Goal: Task Accomplishment & Management: Manage account settings

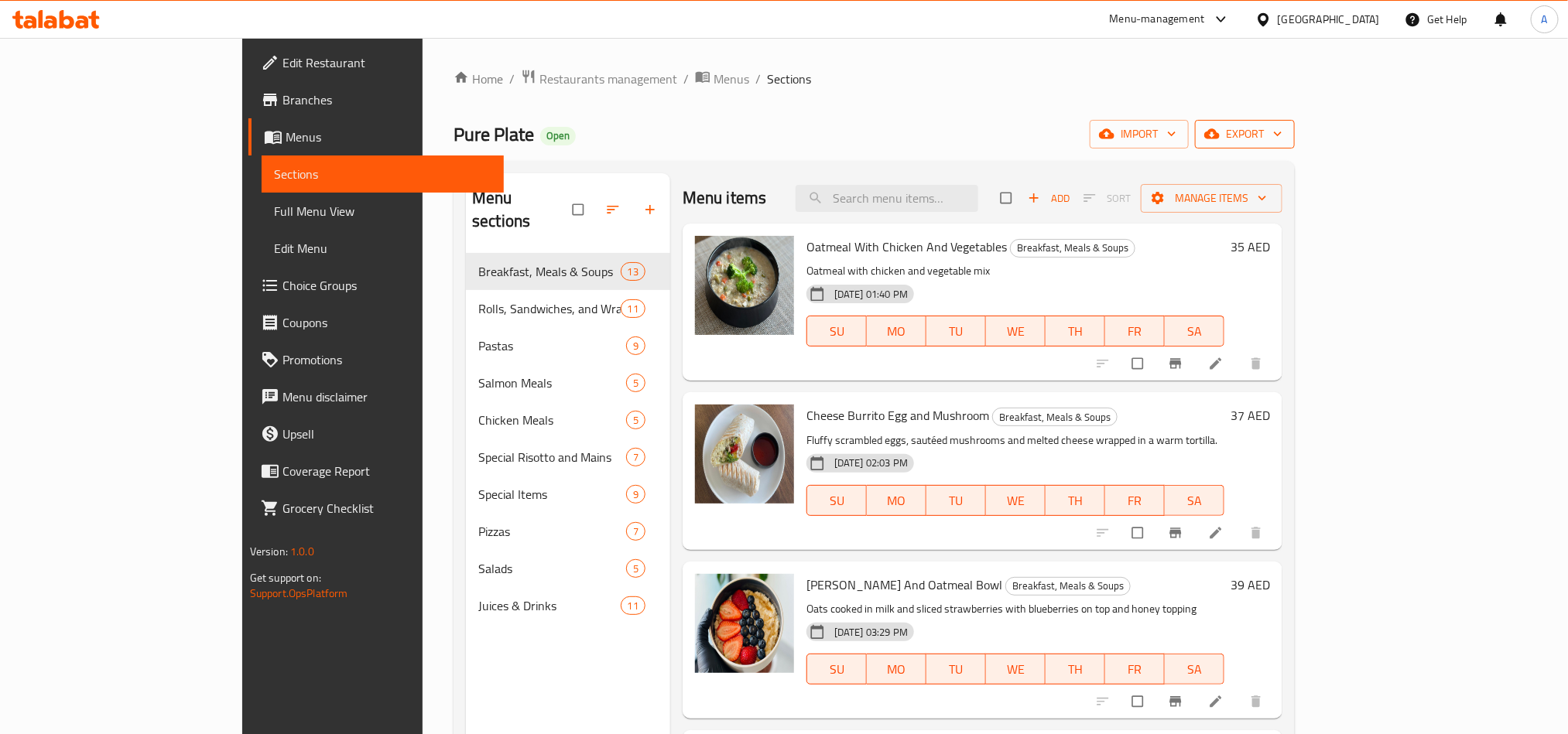
click at [1282, 126] on span "export" at bounding box center [1245, 134] width 75 height 19
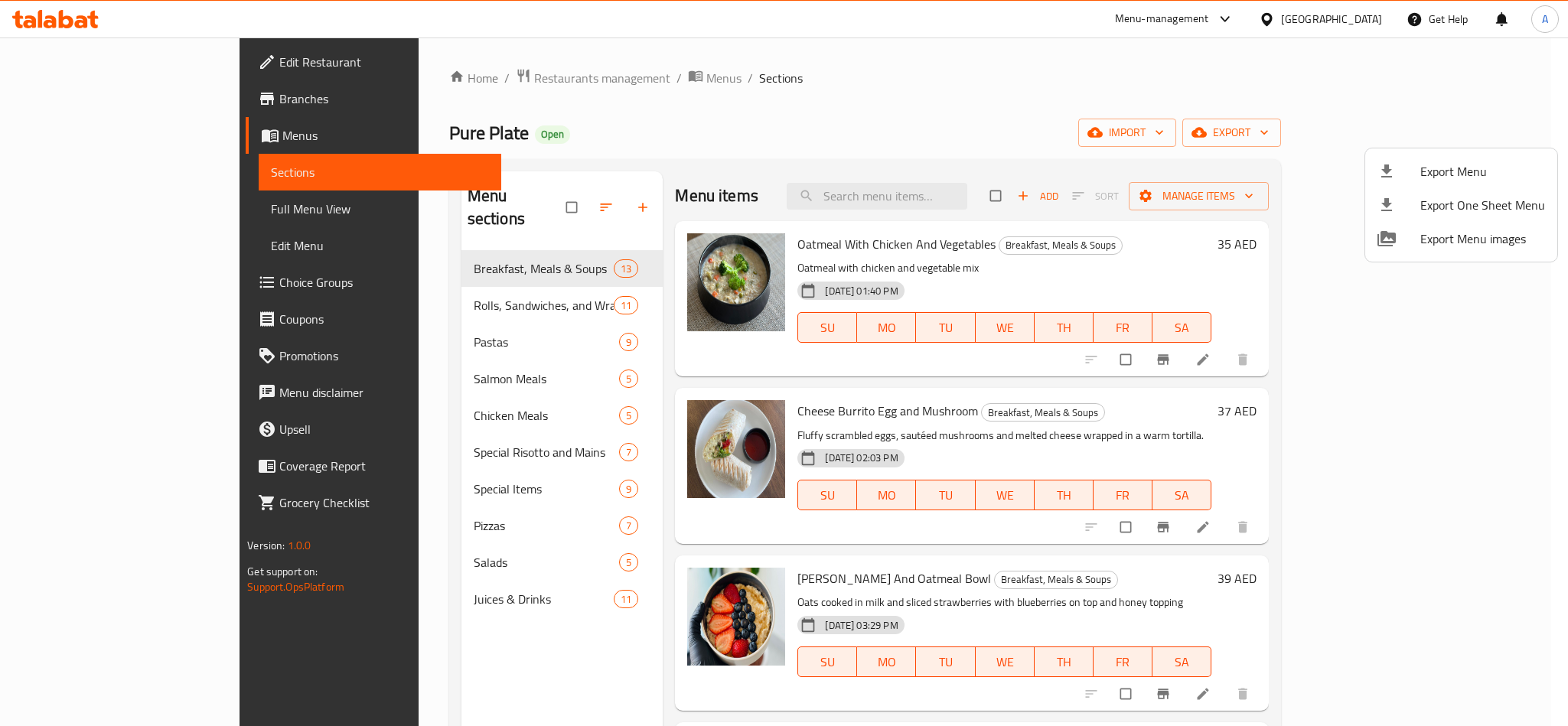
click at [1118, 119] on div at bounding box center [784, 363] width 1568 height 726
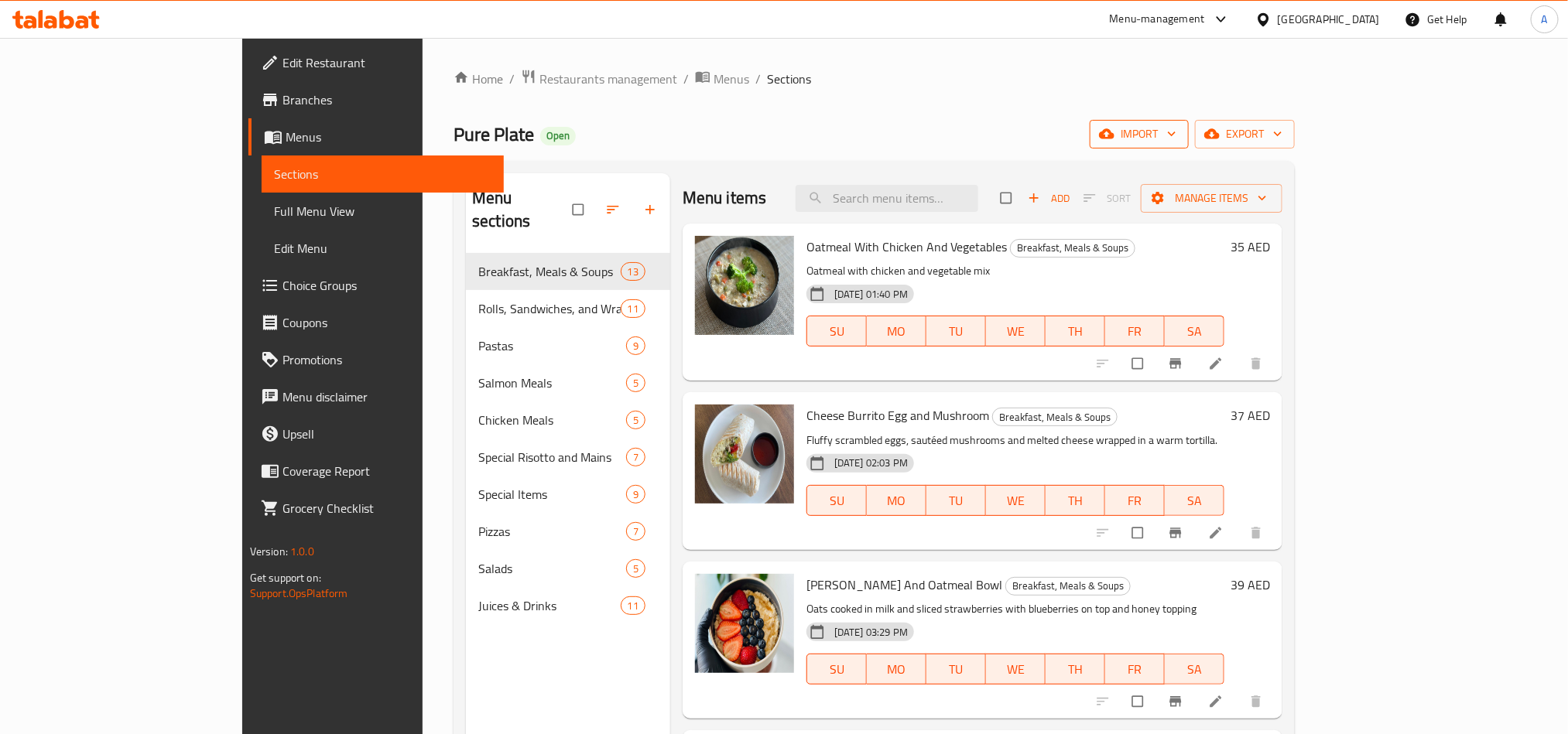
drag, startPoint x: 1397, startPoint y: 135, endPoint x: 1397, endPoint y: 124, distance: 11.0
click at [1177, 125] on span "import" at bounding box center [1139, 134] width 74 height 19
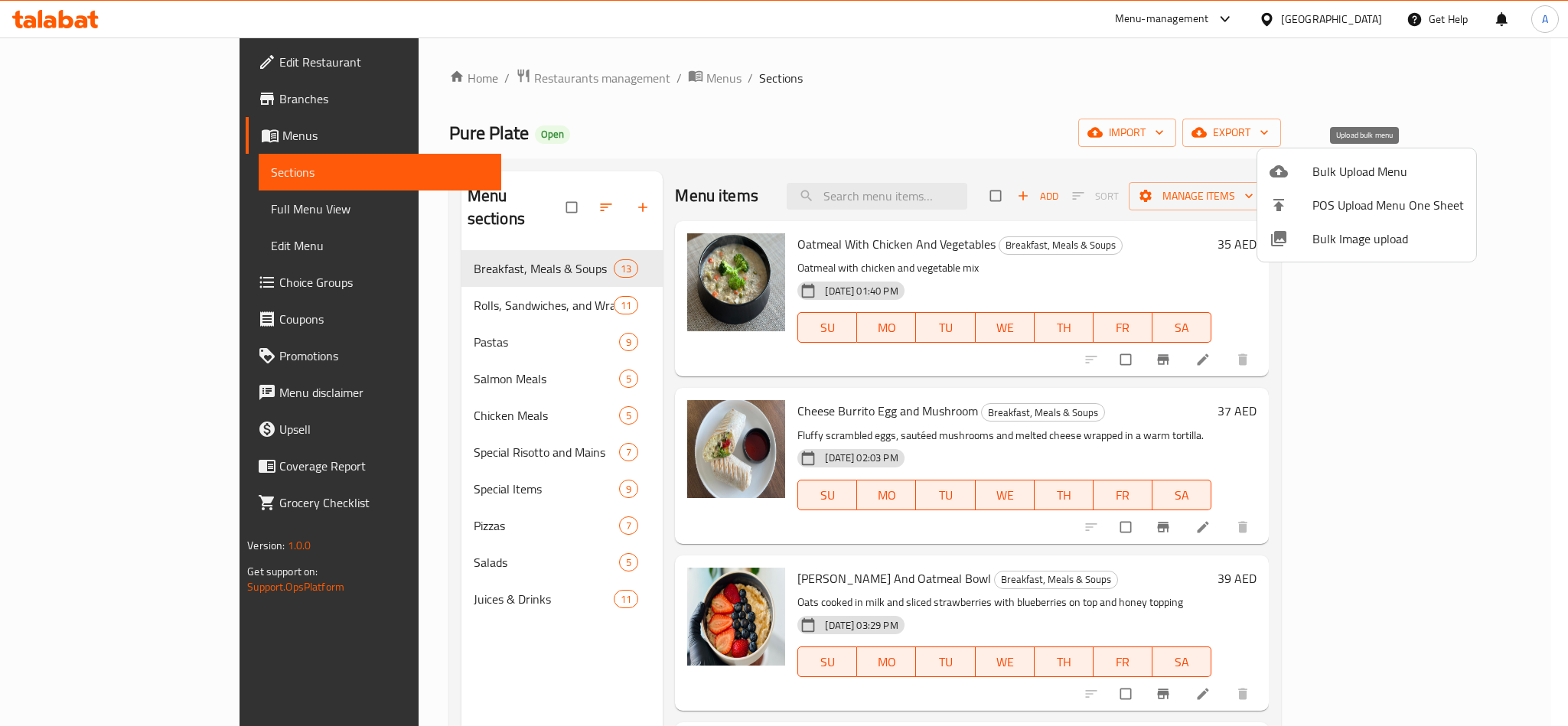
drag, startPoint x: 1304, startPoint y: 172, endPoint x: 1303, endPoint y: 163, distance: 9.1
click at [1303, 163] on div at bounding box center [1291, 171] width 43 height 18
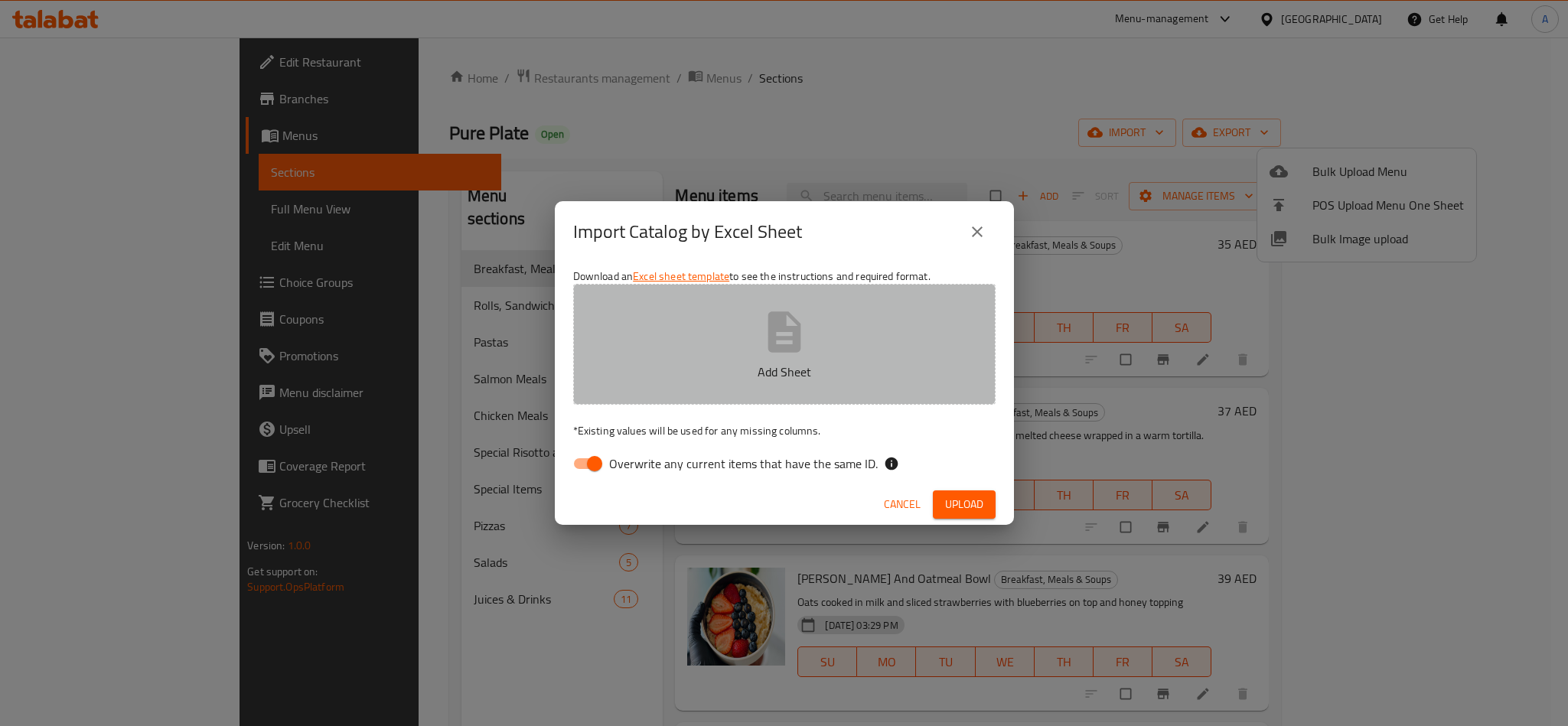
click at [781, 340] on icon "button" at bounding box center [784, 331] width 49 height 49
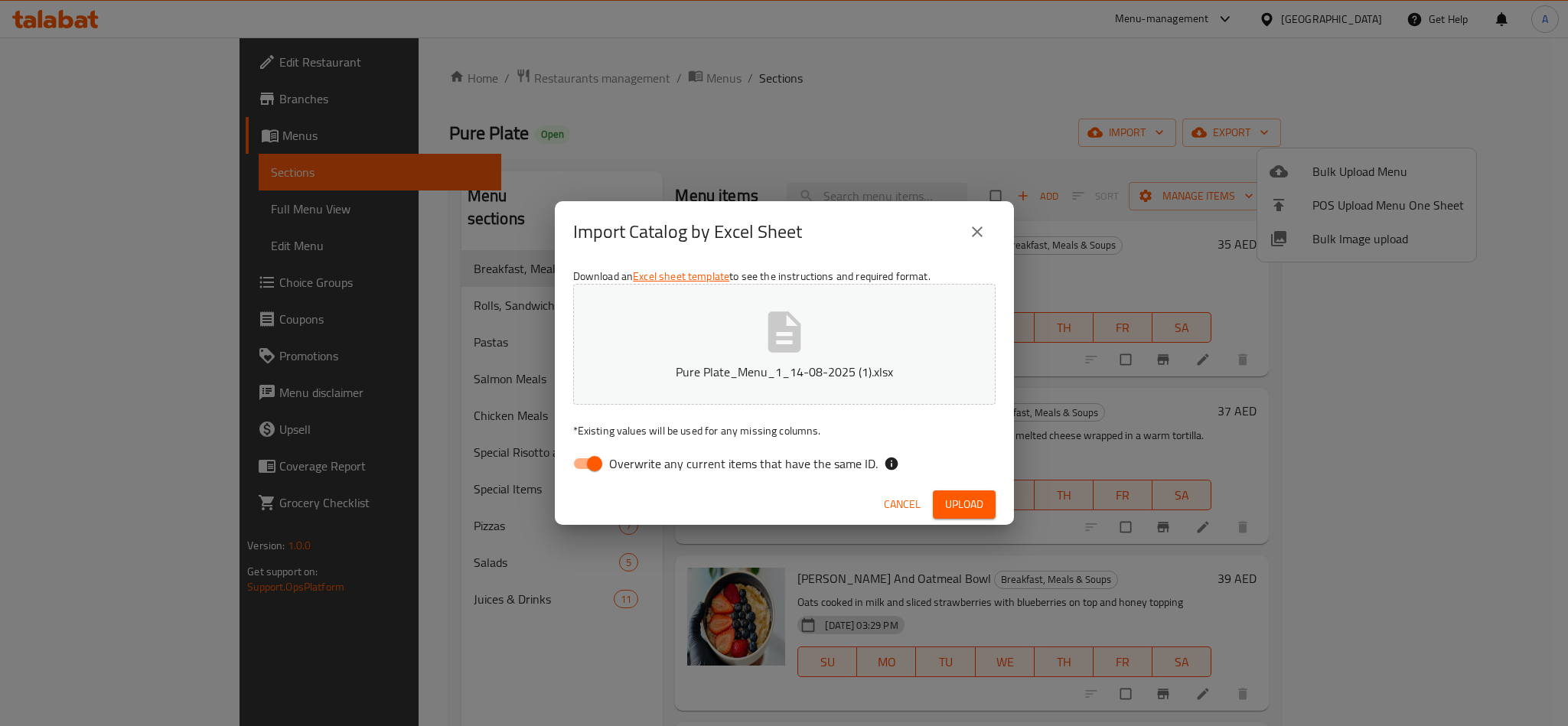
click at [957, 505] on span "Upload" at bounding box center [964, 504] width 39 height 19
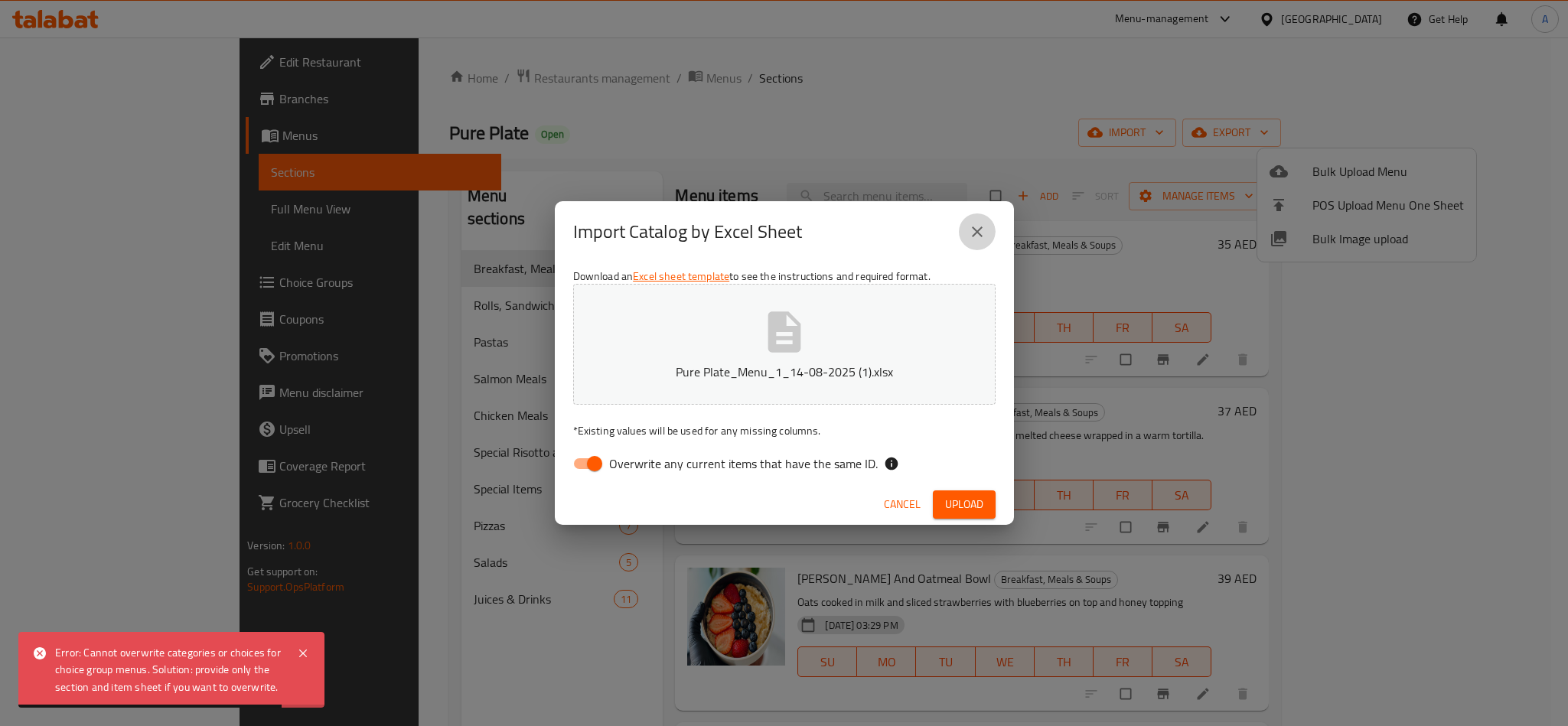
click at [981, 232] on icon "close" at bounding box center [977, 231] width 18 height 18
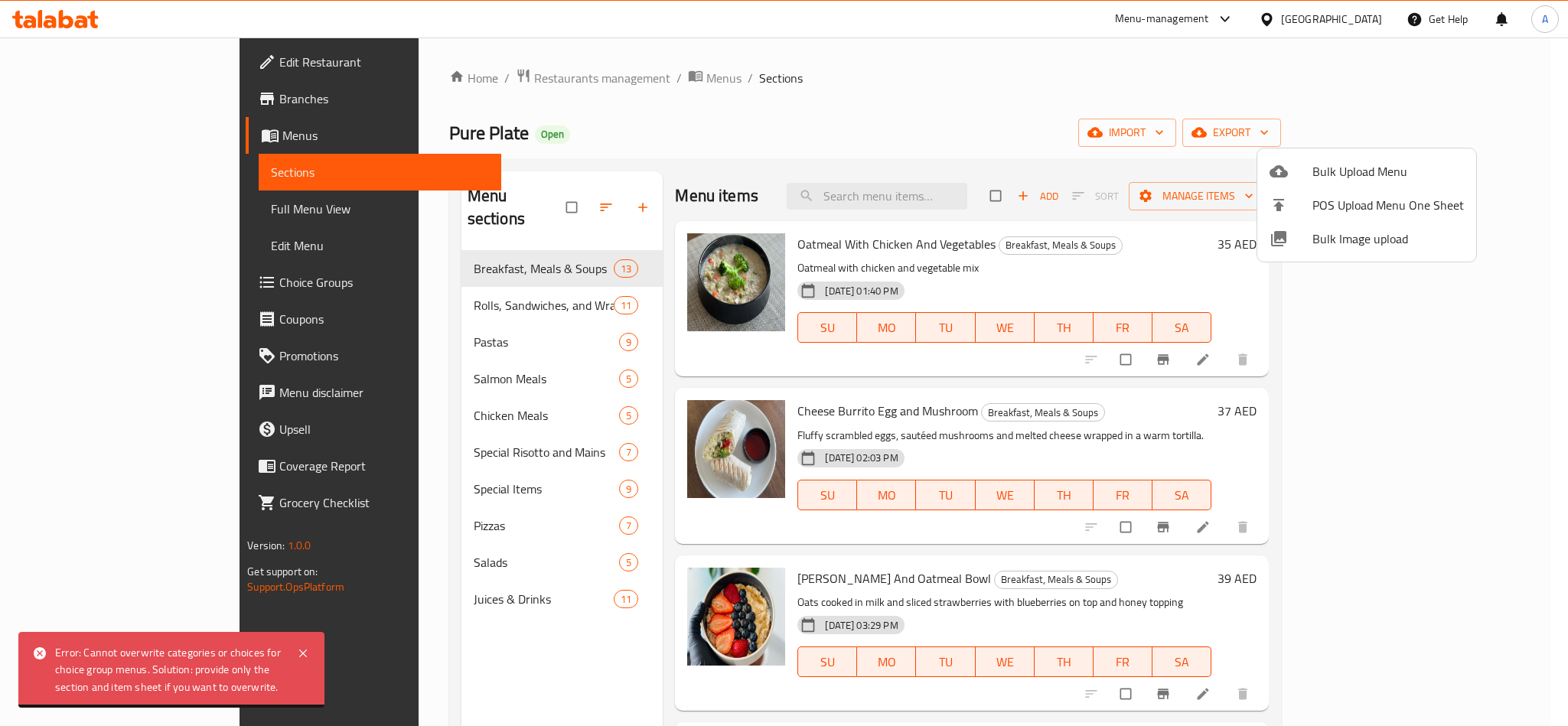
click at [1054, 83] on div at bounding box center [784, 363] width 1568 height 726
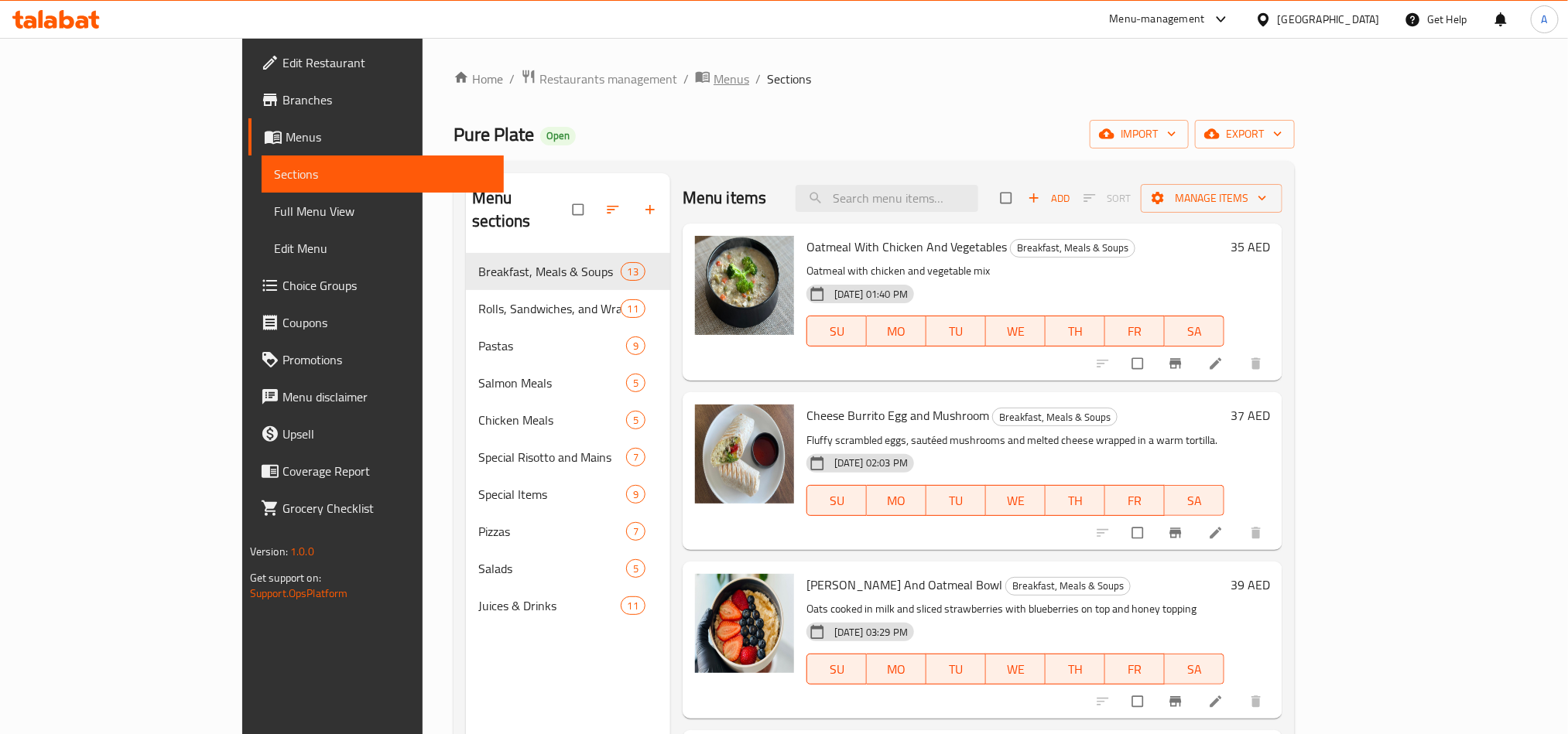
click at [713, 79] on span "Menus" at bounding box center [731, 78] width 35 height 18
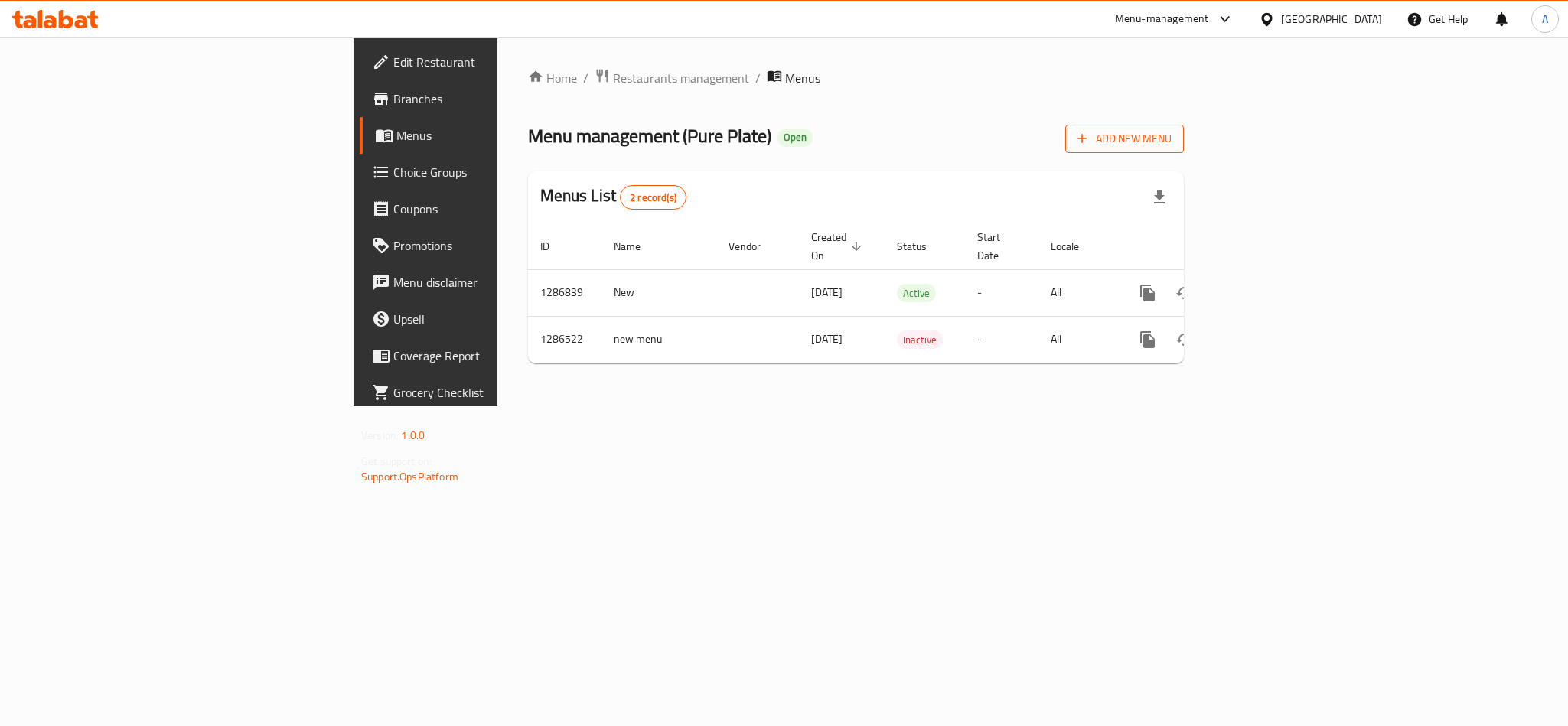
click at [1172, 132] on span "Add New Menu" at bounding box center [1125, 139] width 94 height 19
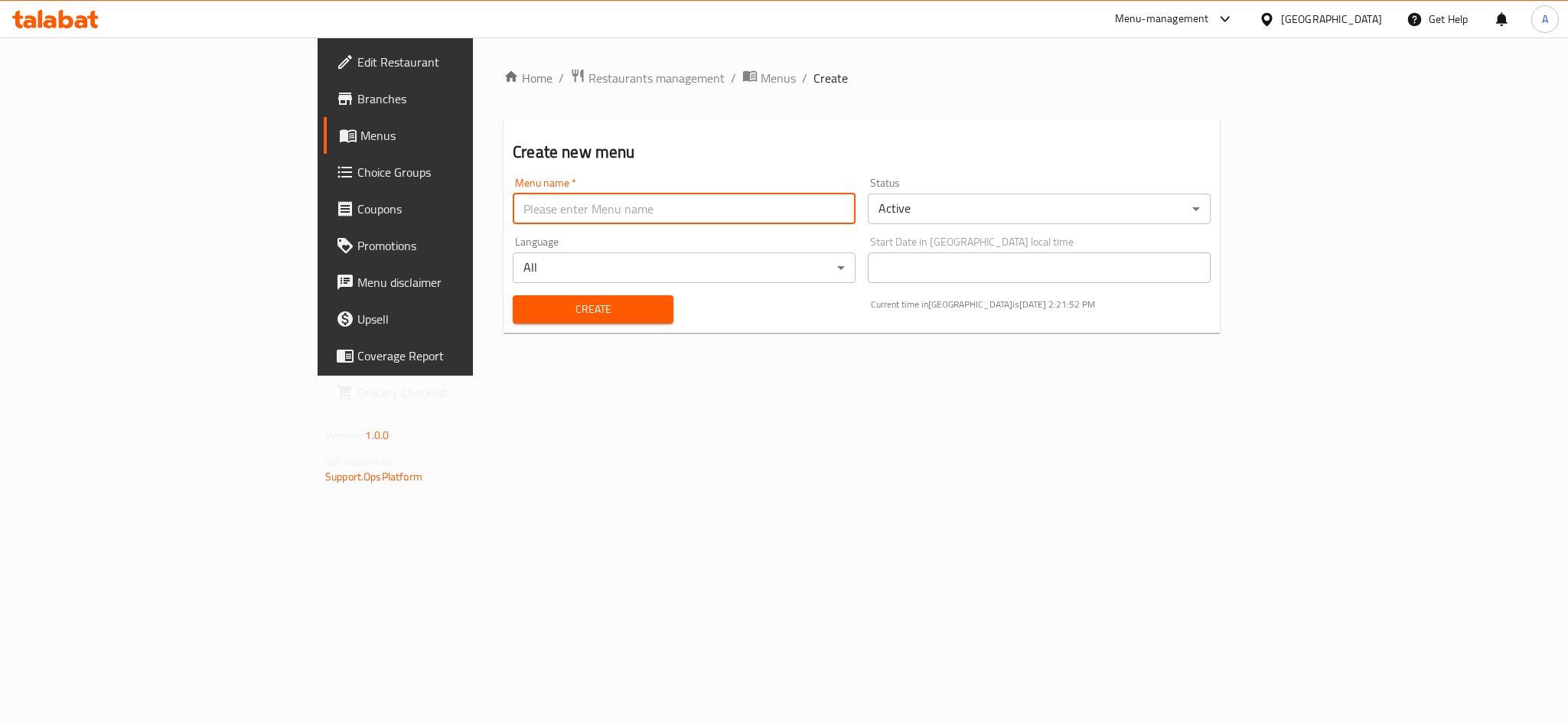
click at [513, 211] on input "text" at bounding box center [684, 209] width 343 height 31
paste input "340729797"
type input "case no 340729797"
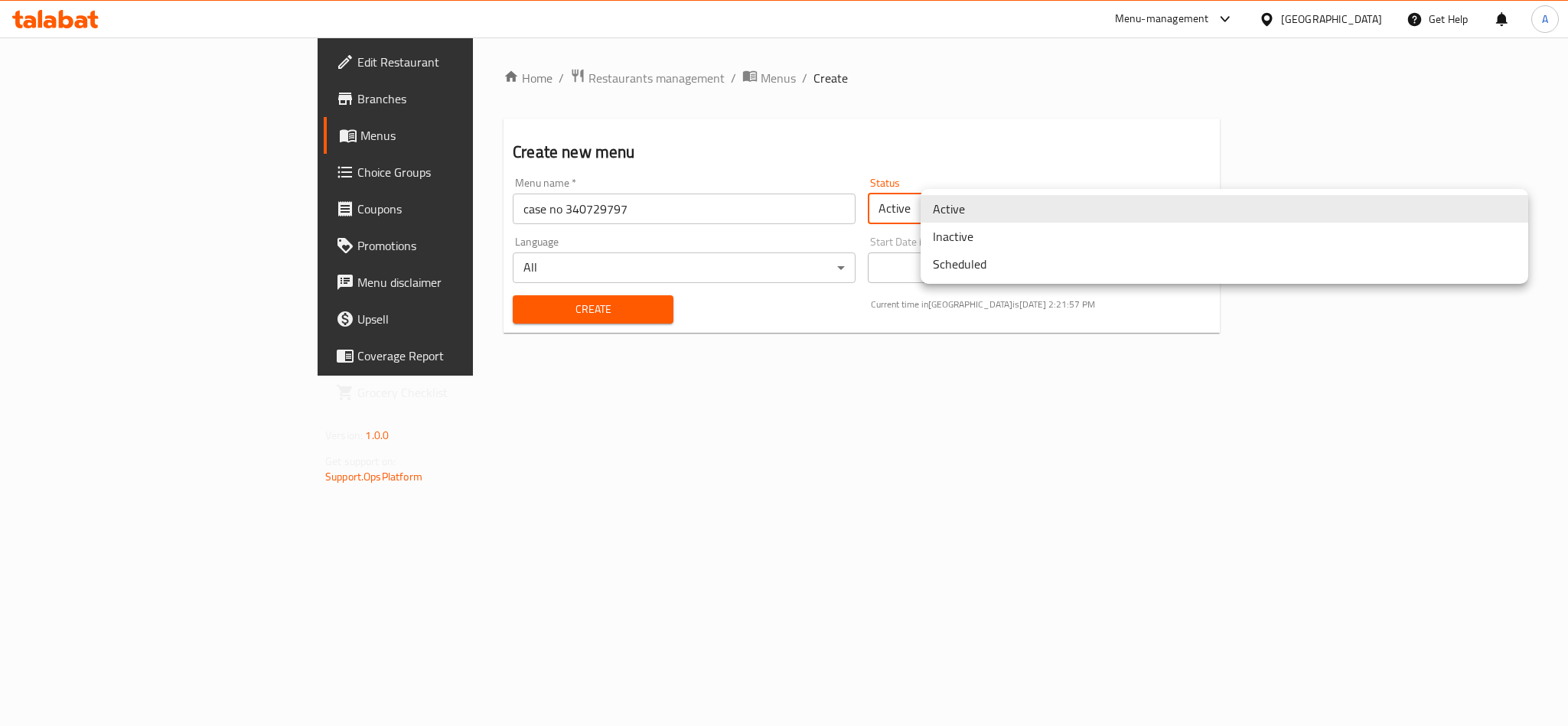
click at [1224, 209] on body "​ Menu-management [GEOGRAPHIC_DATA] Get Help A Edit Restaurant Branches Menus C…" at bounding box center [784, 382] width 1568 height 689
click at [1152, 241] on li "Inactive" at bounding box center [1224, 236] width 608 height 27
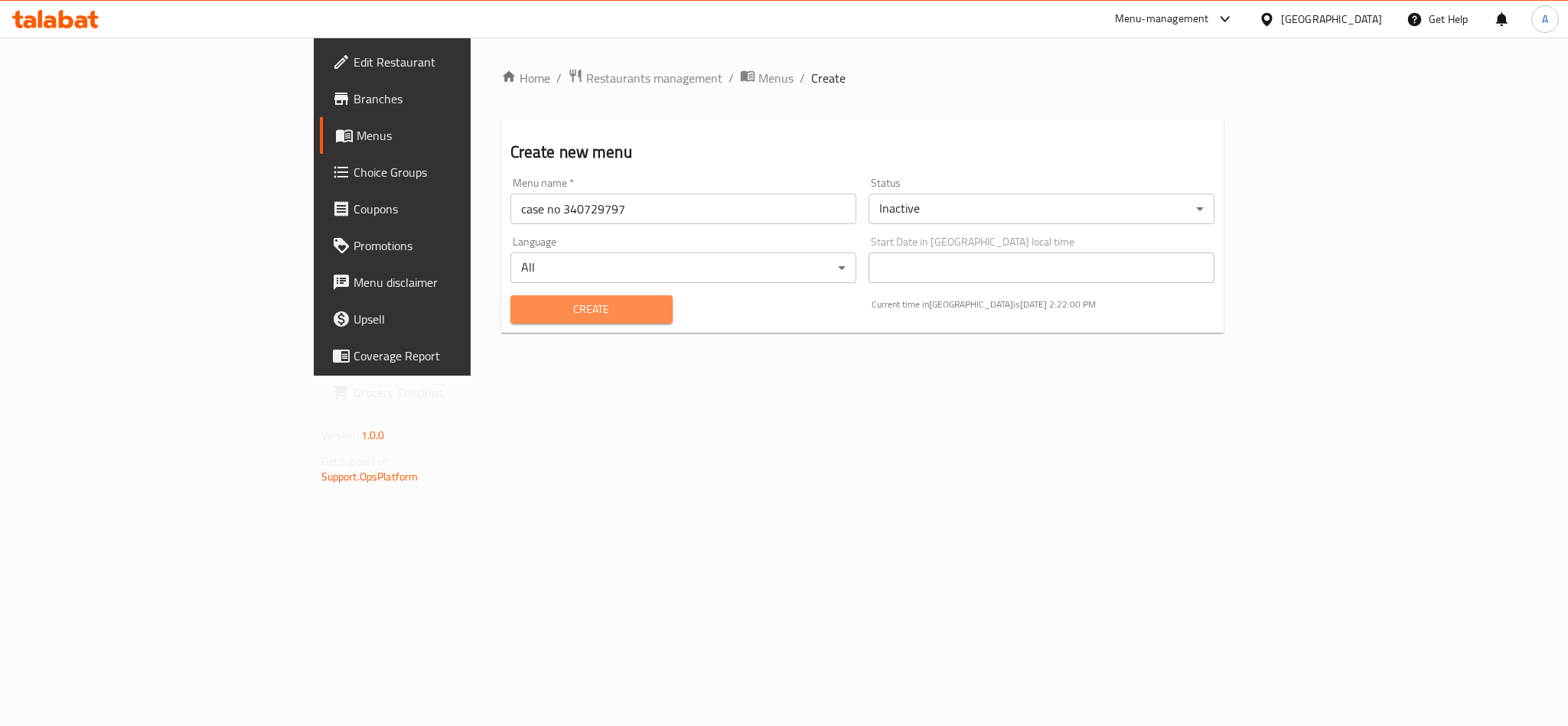
click at [523, 307] on span "Create" at bounding box center [591, 309] width 138 height 19
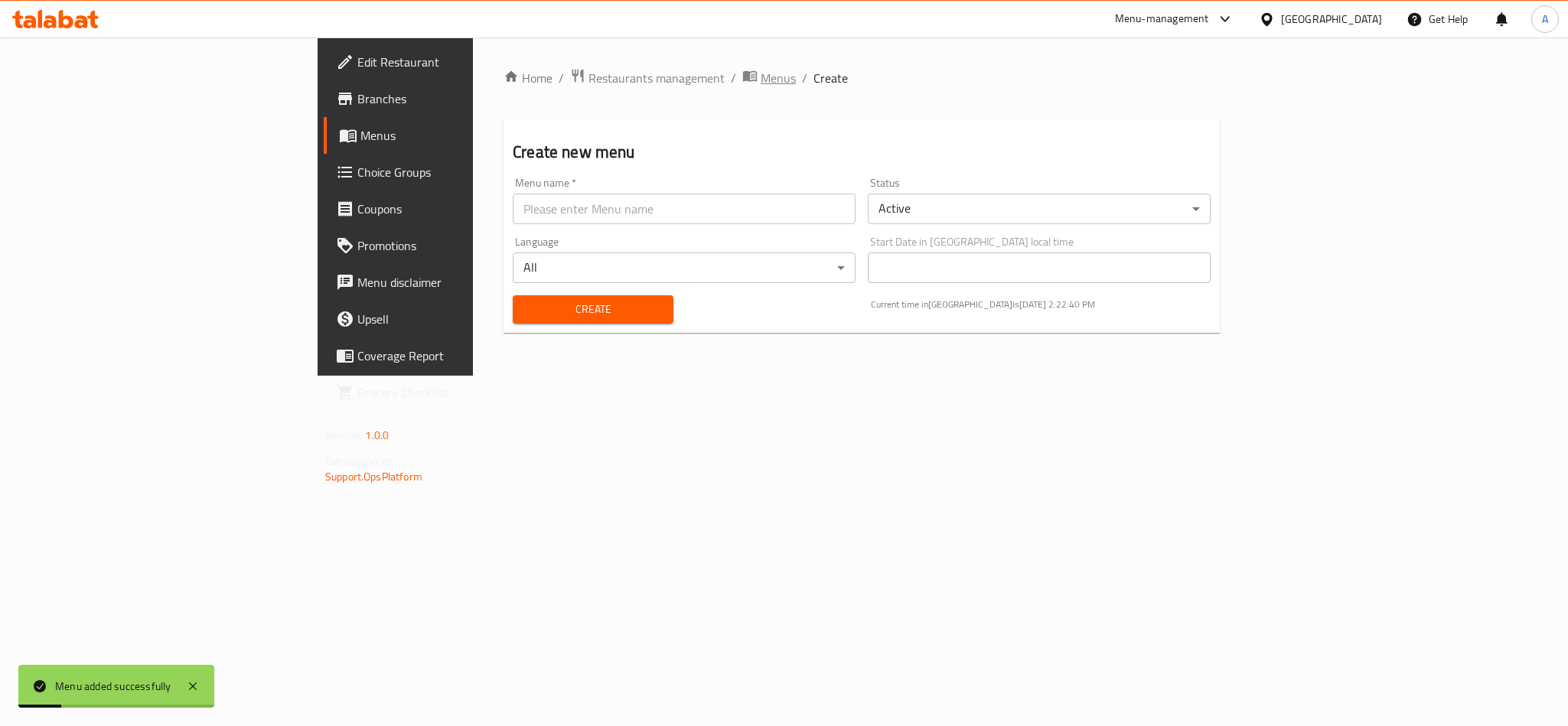
click at [761, 87] on span "Menus" at bounding box center [778, 77] width 35 height 18
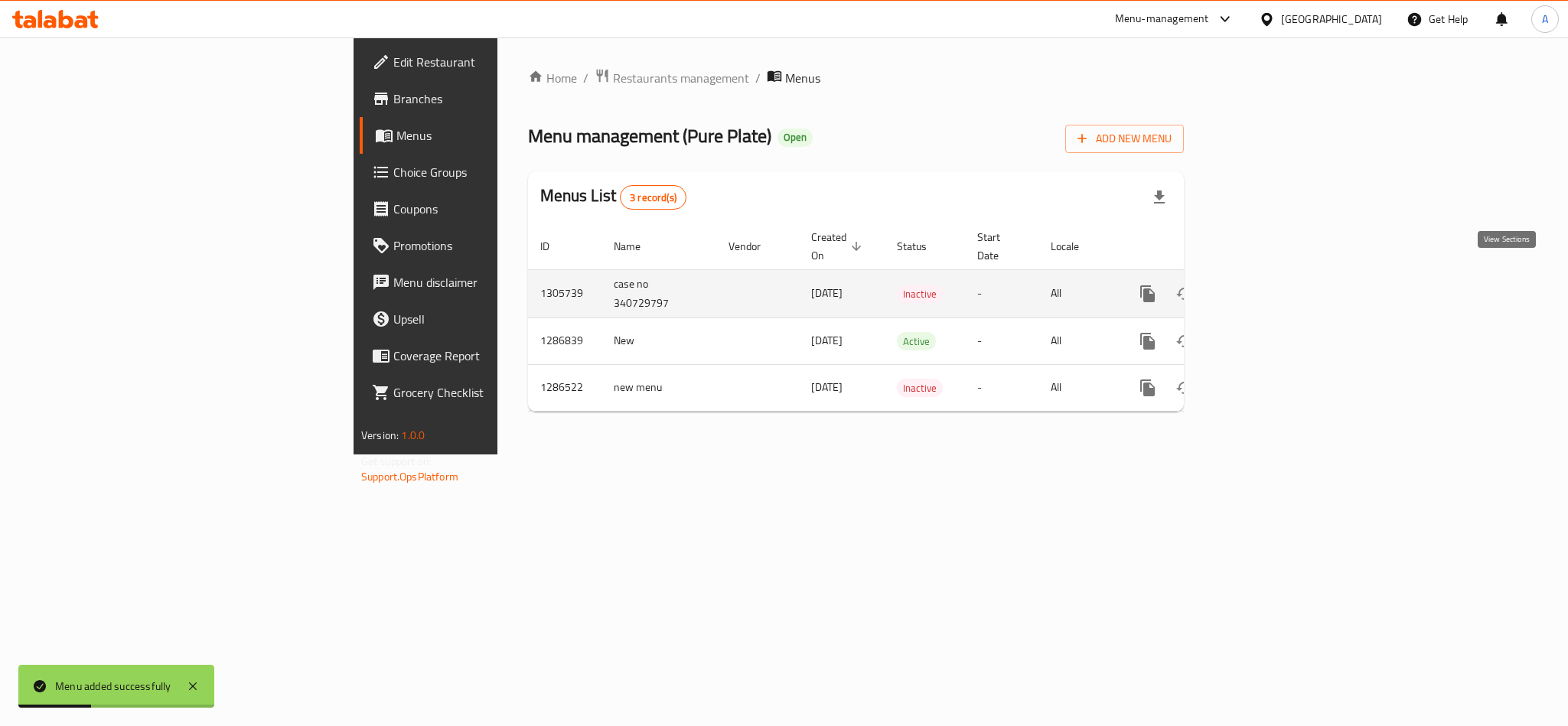
click at [1265, 287] on icon "enhanced table" at bounding box center [1258, 294] width 14 height 14
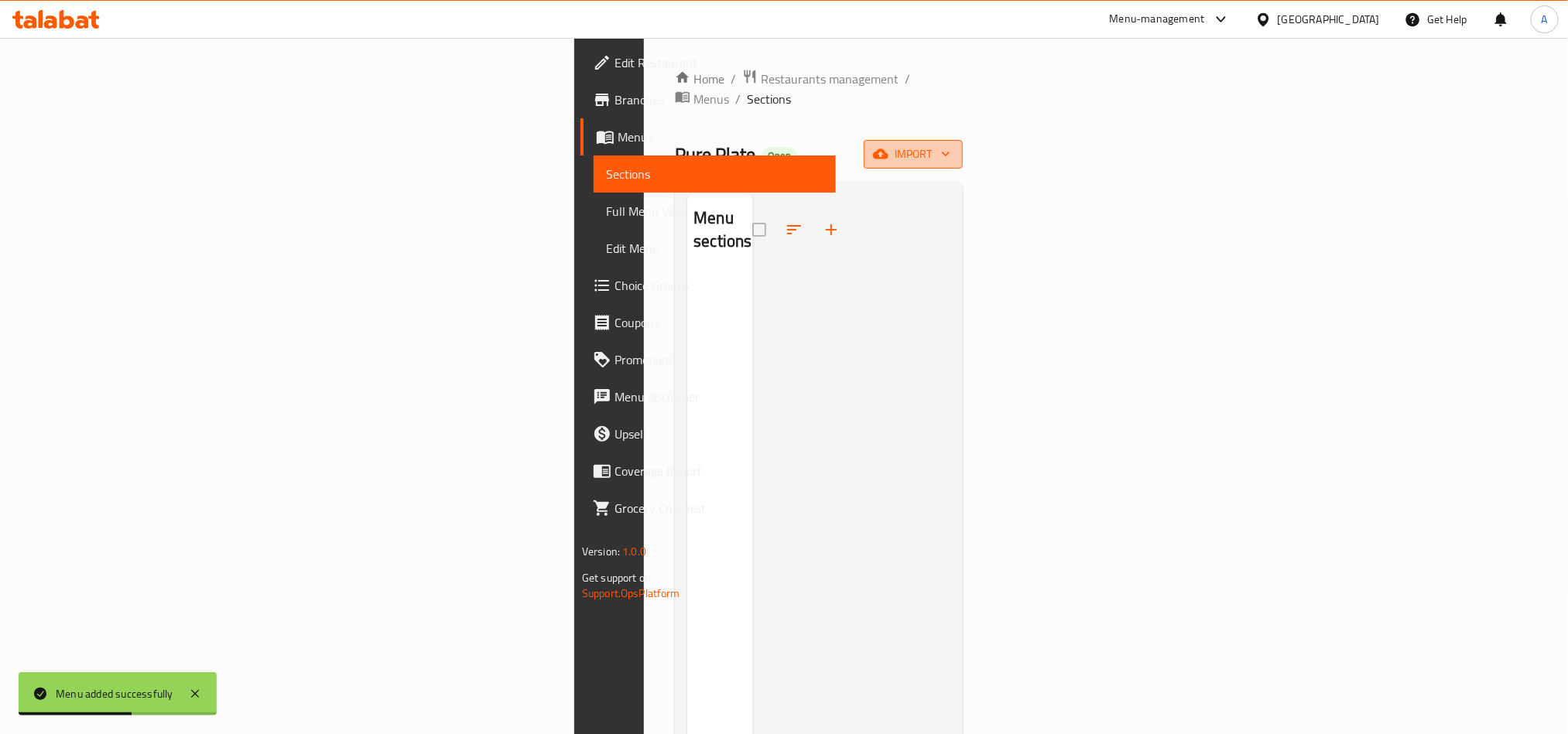
click at [951, 145] on span "import" at bounding box center [913, 154] width 74 height 19
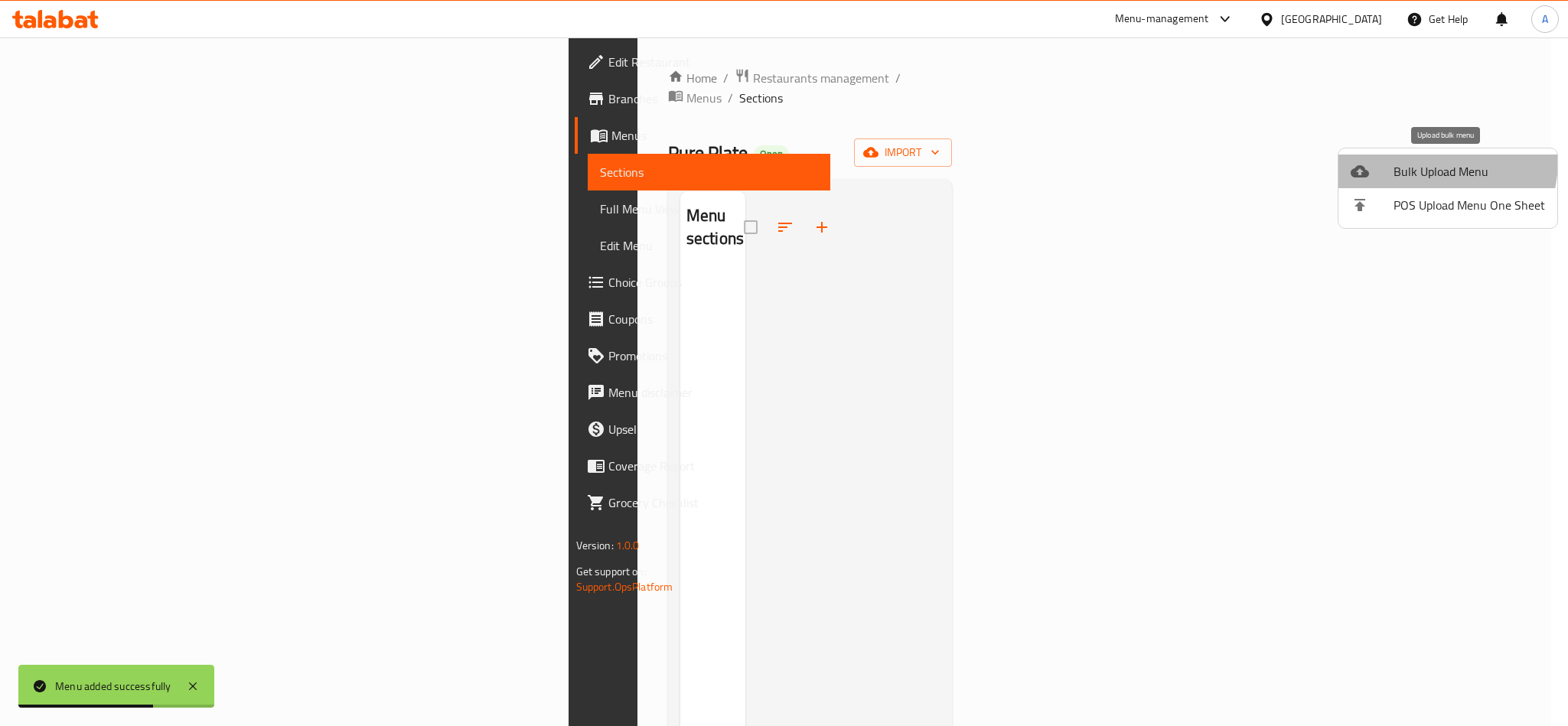
click at [1403, 158] on li "Bulk Upload Menu" at bounding box center [1448, 171] width 219 height 33
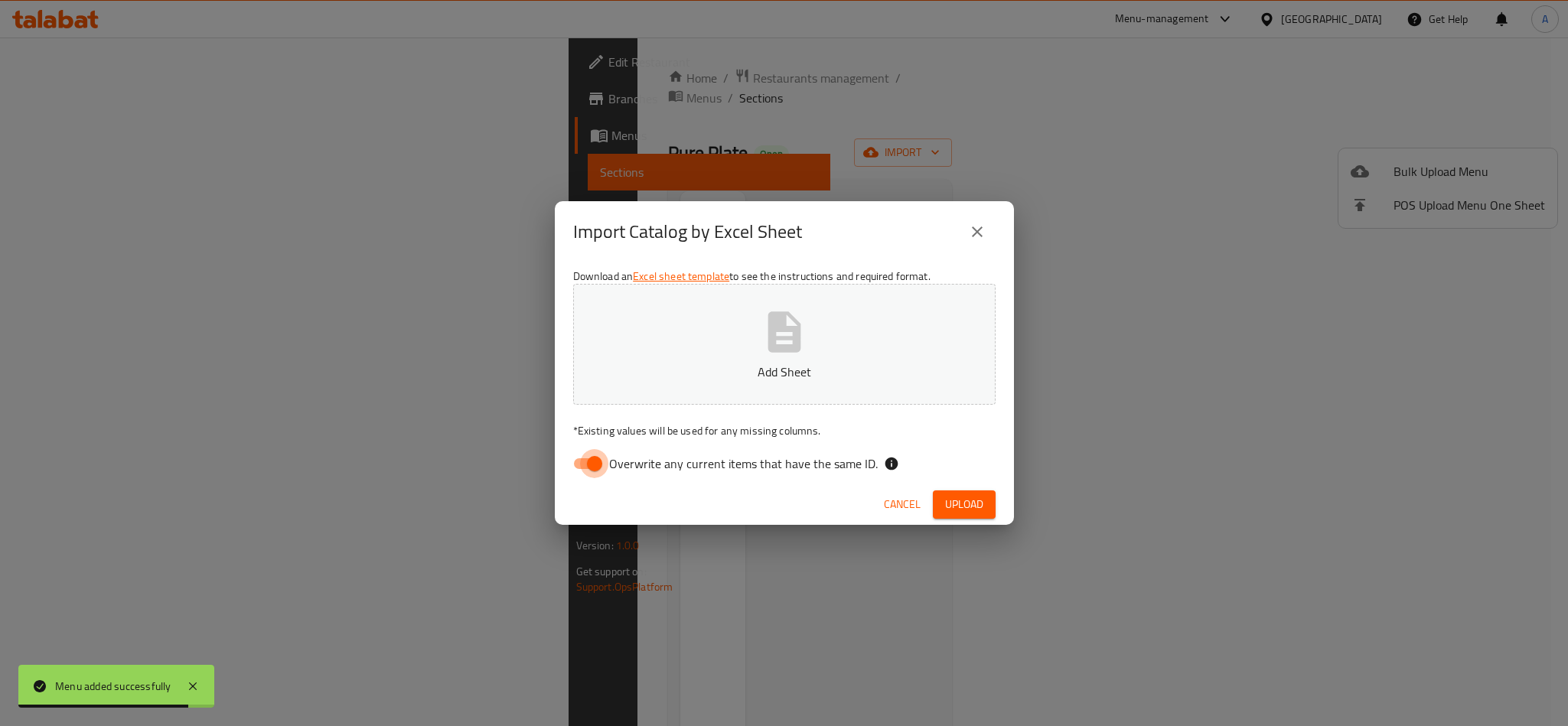
click at [583, 455] on input "Overwrite any current items that have the same ID." at bounding box center [595, 464] width 87 height 29
checkbox input "false"
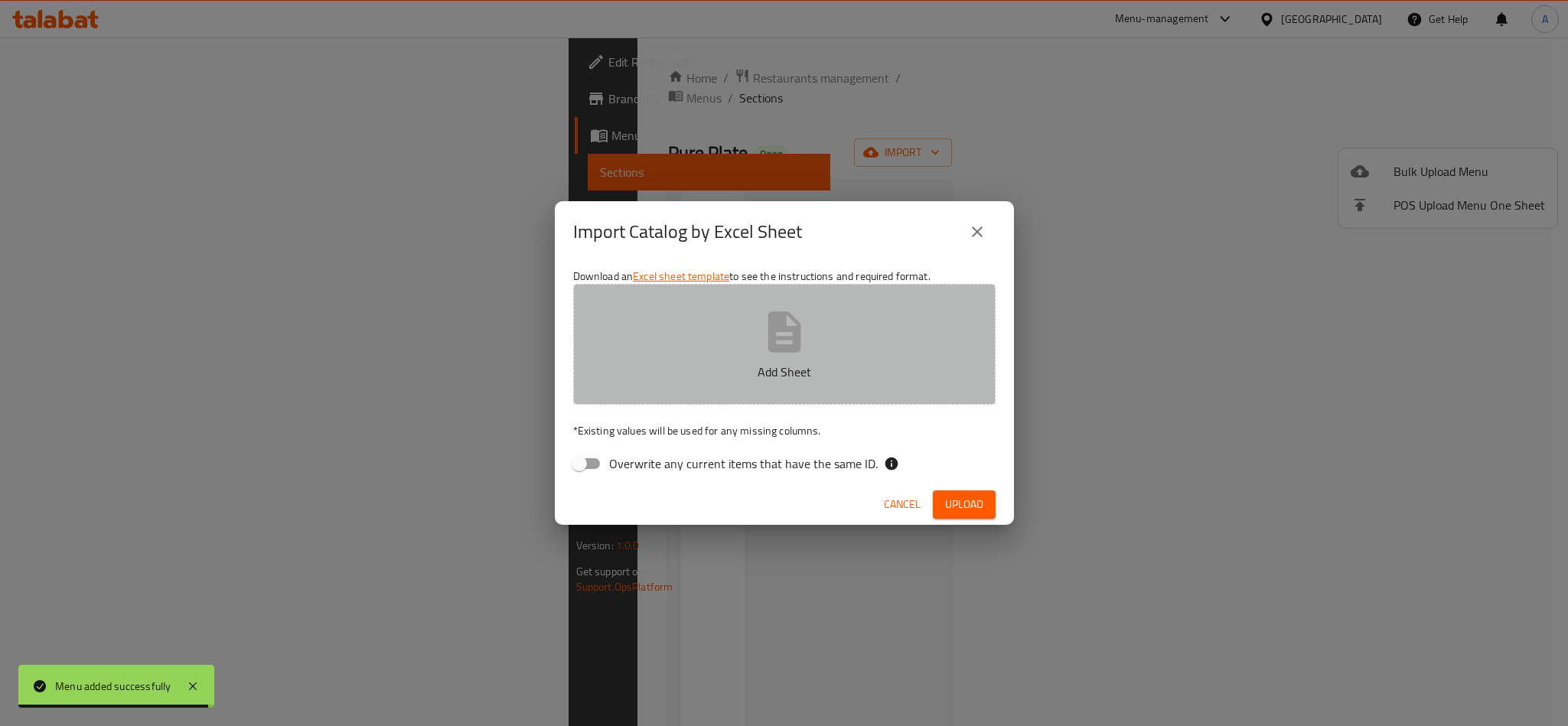
click at [779, 349] on icon "button" at bounding box center [784, 331] width 33 height 40
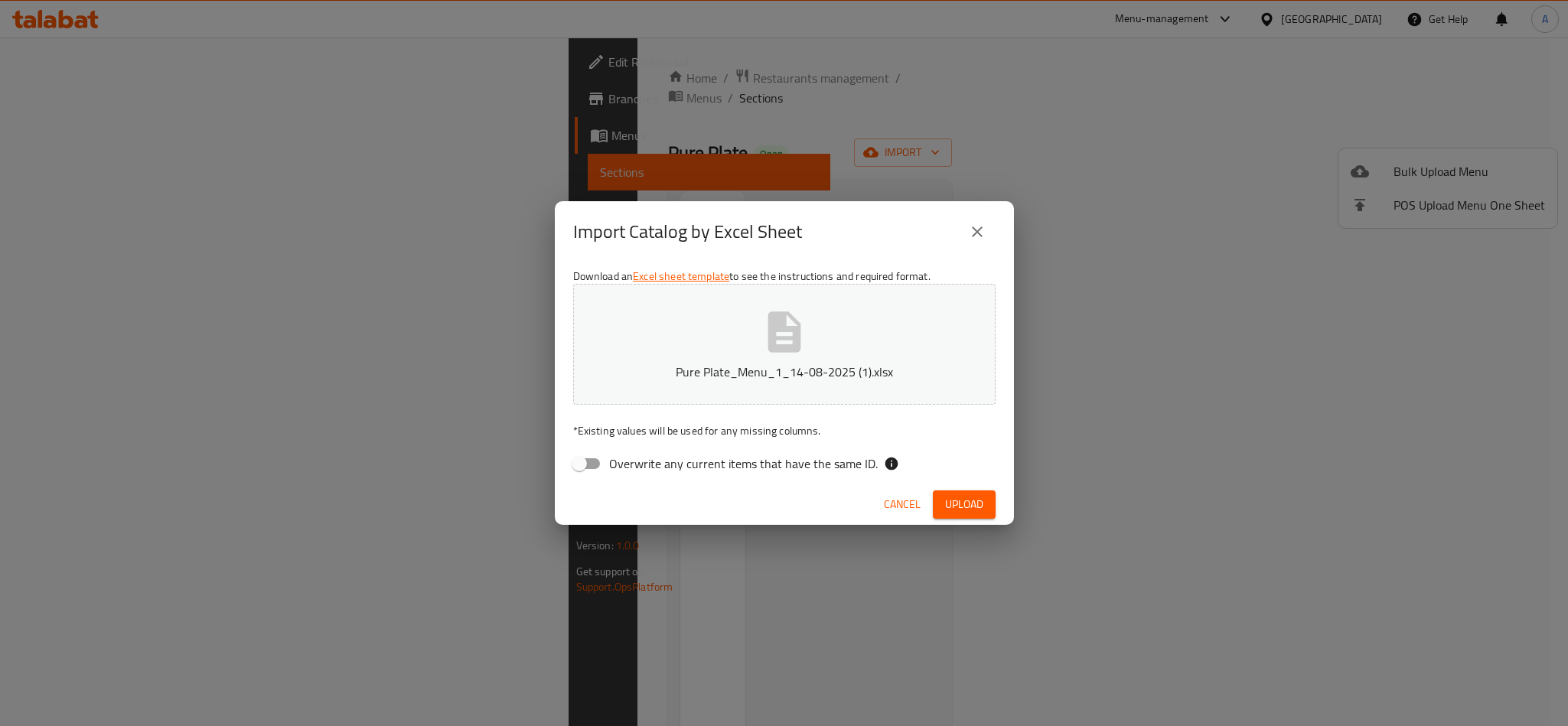
click at [971, 503] on span "Upload" at bounding box center [964, 504] width 39 height 19
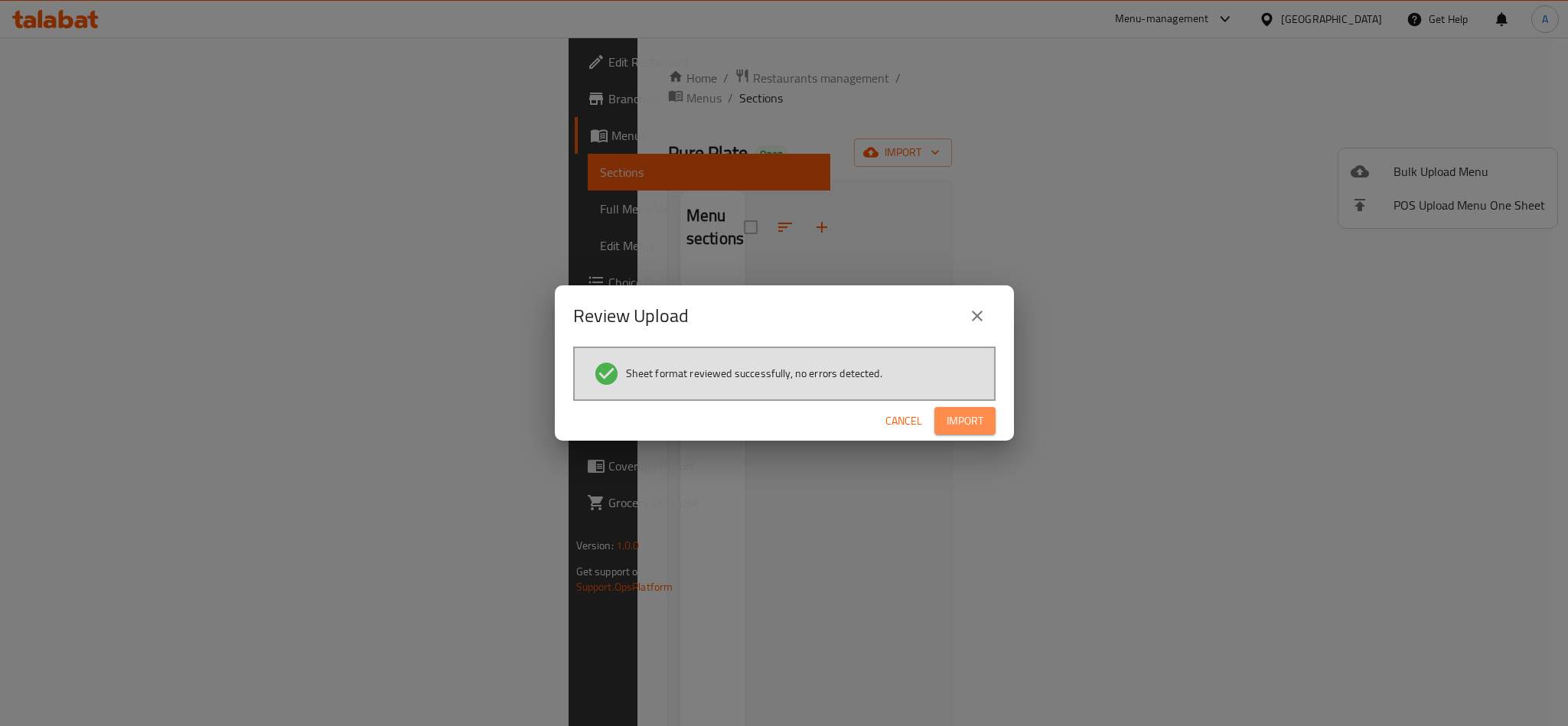
click at [967, 420] on span "Import" at bounding box center [965, 421] width 37 height 19
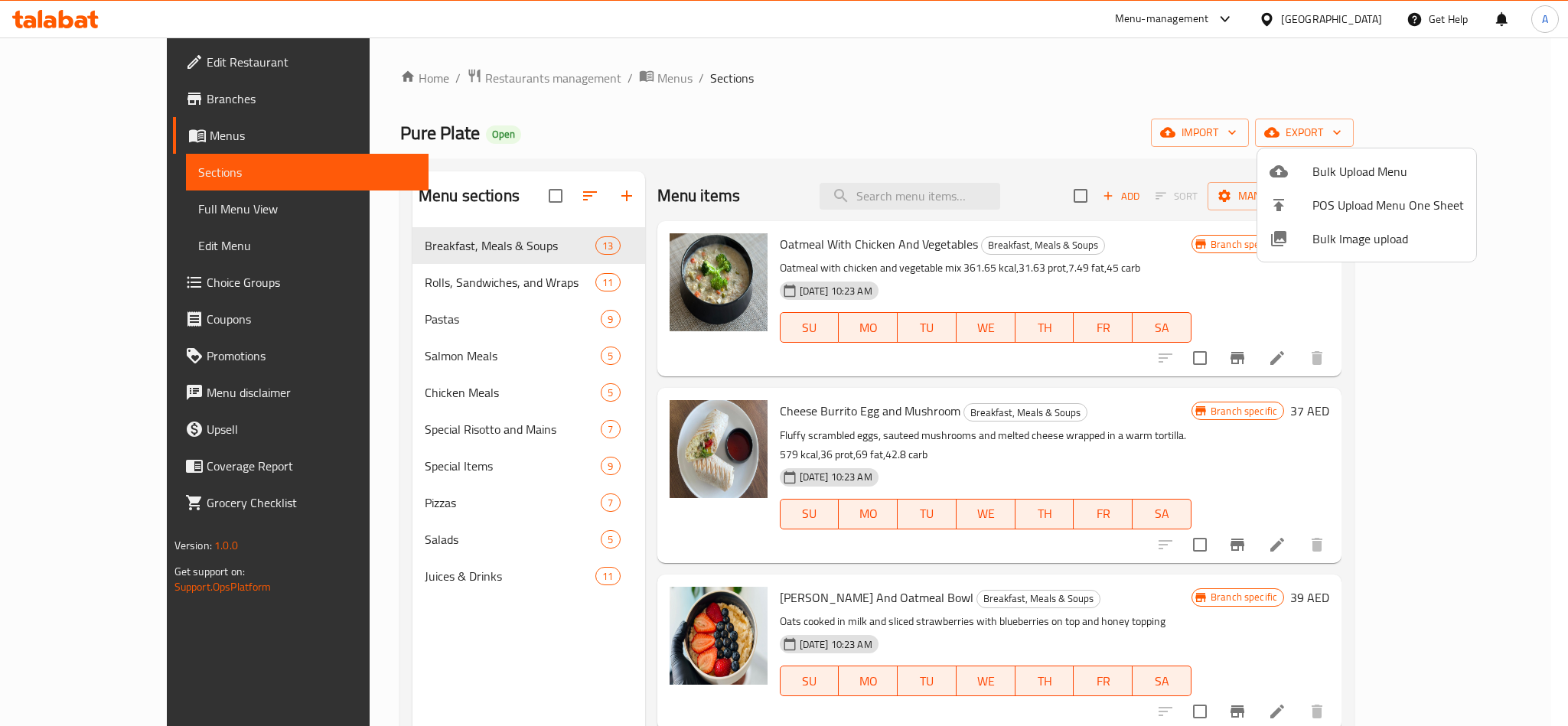
drag, startPoint x: 1050, startPoint y: 379, endPoint x: 1061, endPoint y: 359, distance: 22.8
click at [1056, 367] on div at bounding box center [784, 363] width 1568 height 726
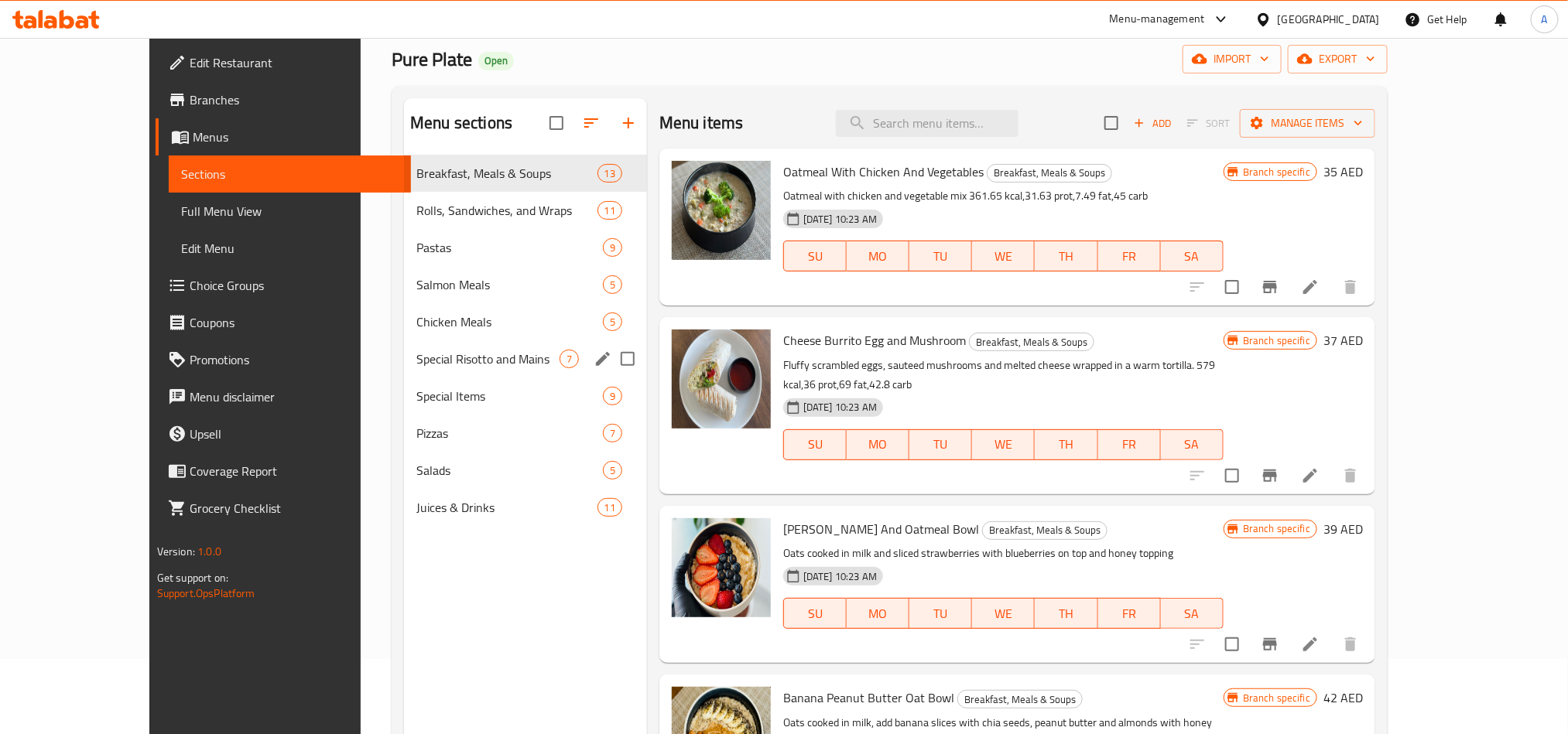
scroll to position [116, 0]
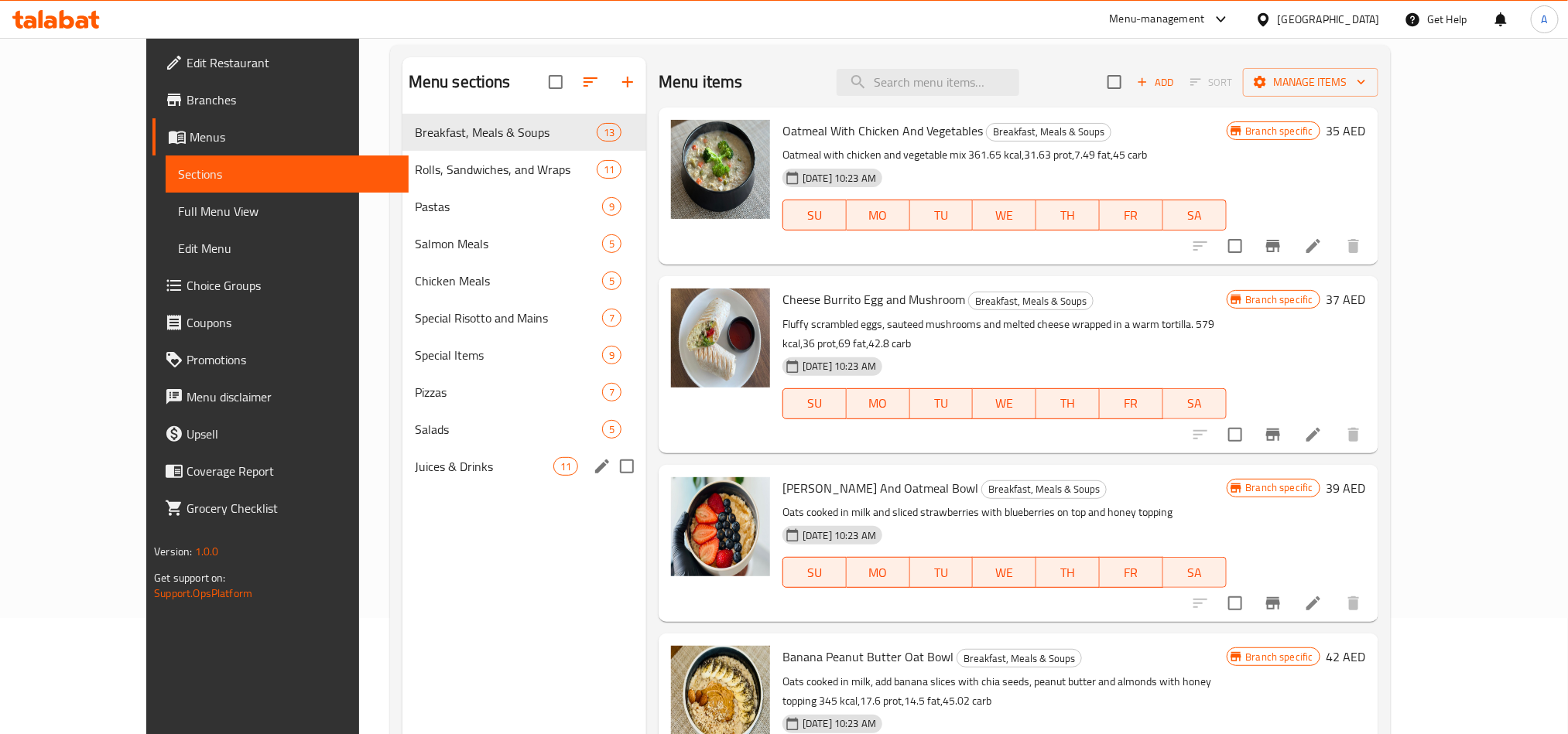
click at [428, 453] on div "Juices & Drinks 11" at bounding box center [525, 467] width 244 height 37
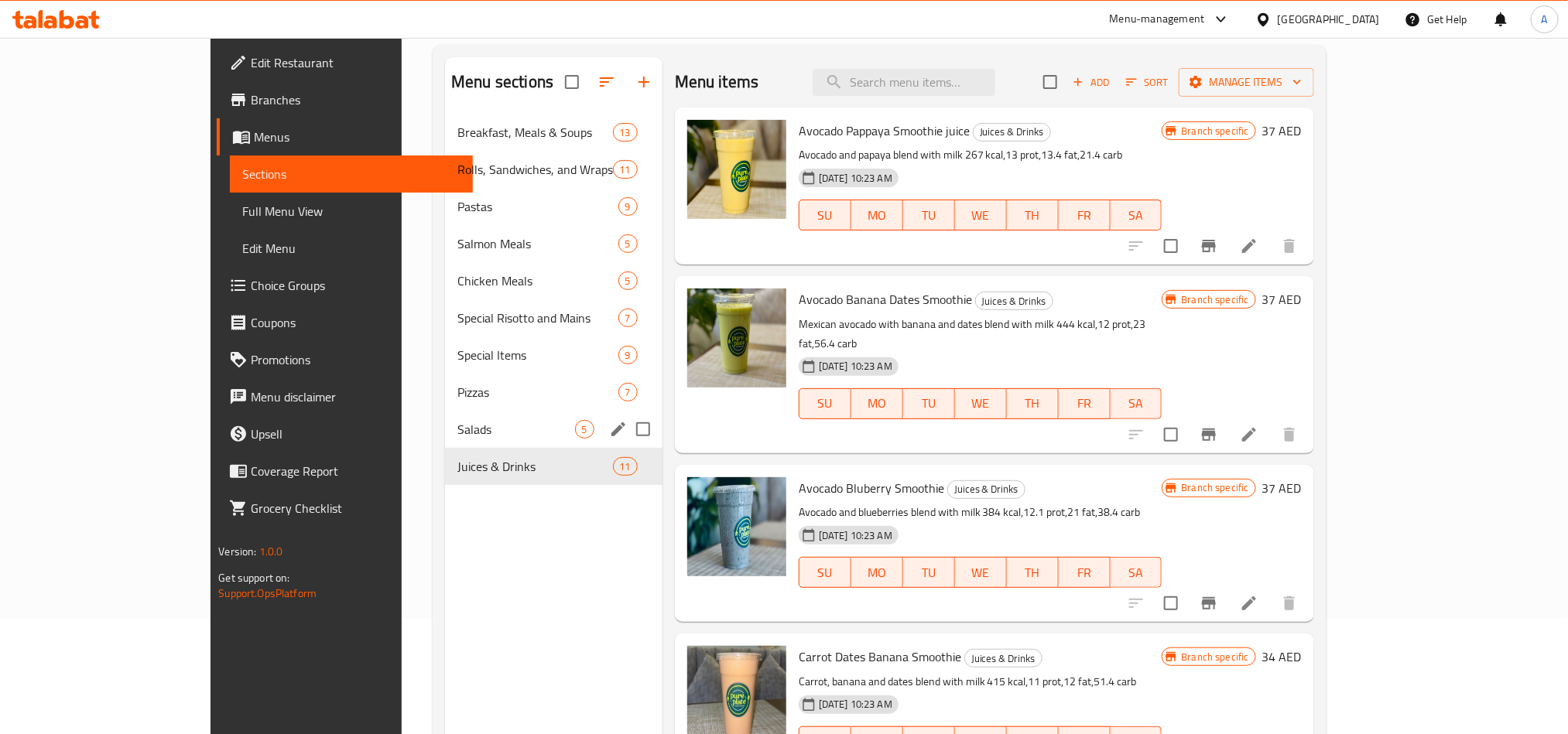
drag, startPoint x: 392, startPoint y: 418, endPoint x: 395, endPoint y: 407, distance: 11.4
click at [445, 416] on div "Salads 5" at bounding box center [553, 429] width 217 height 37
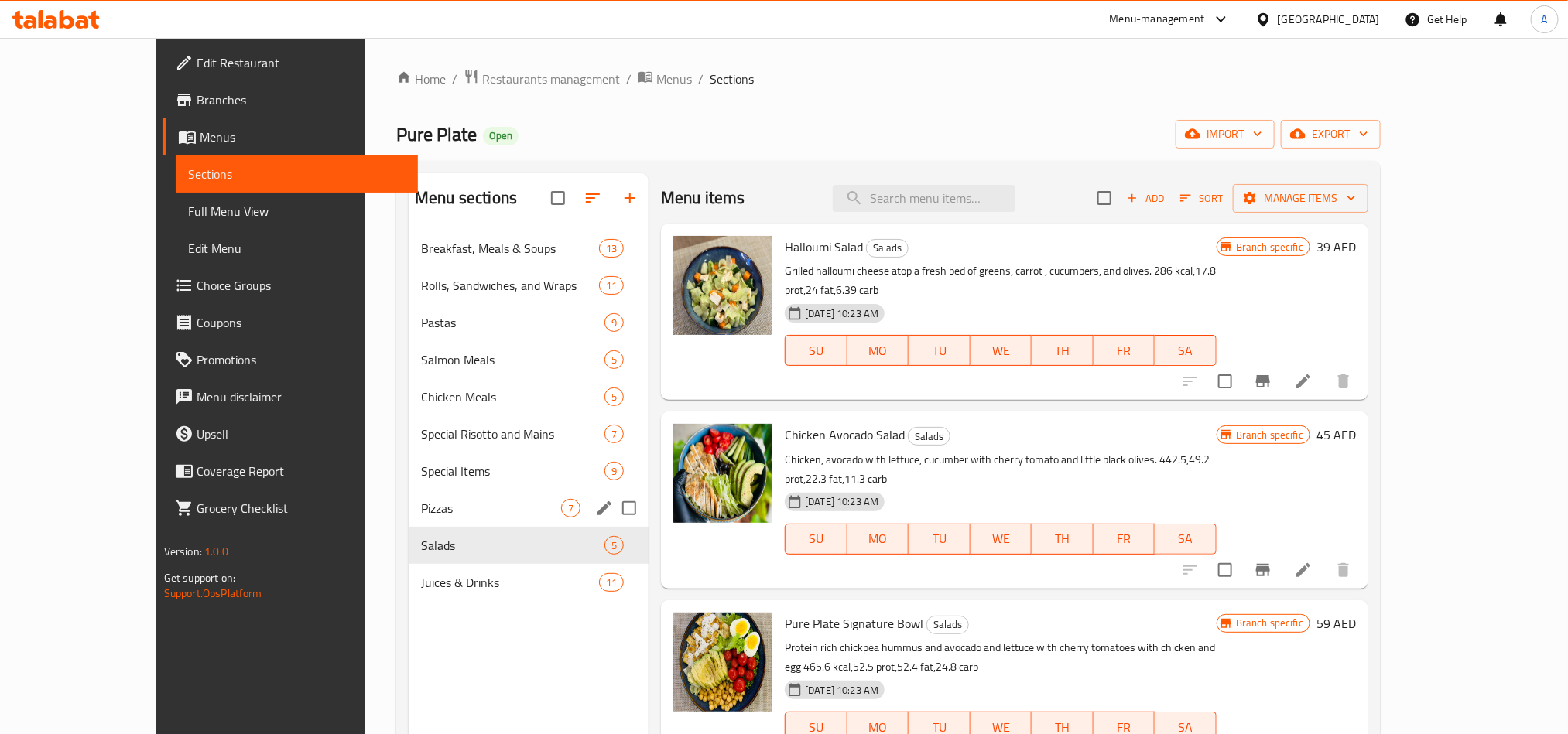
click at [409, 494] on div "Pizzas 7" at bounding box center [528, 508] width 240 height 37
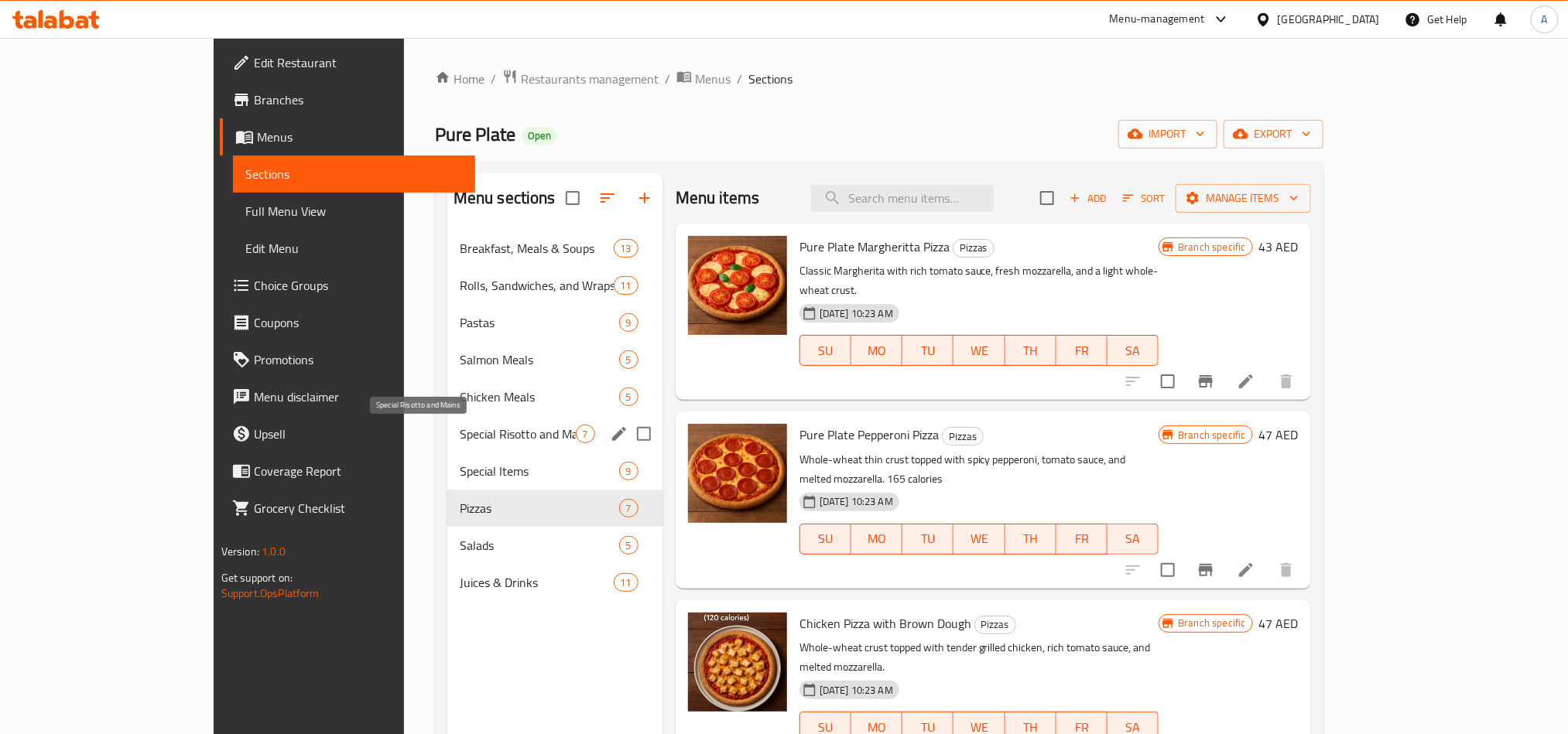
click at [460, 436] on span "Special Risotto and Mains" at bounding box center [518, 434] width 116 height 18
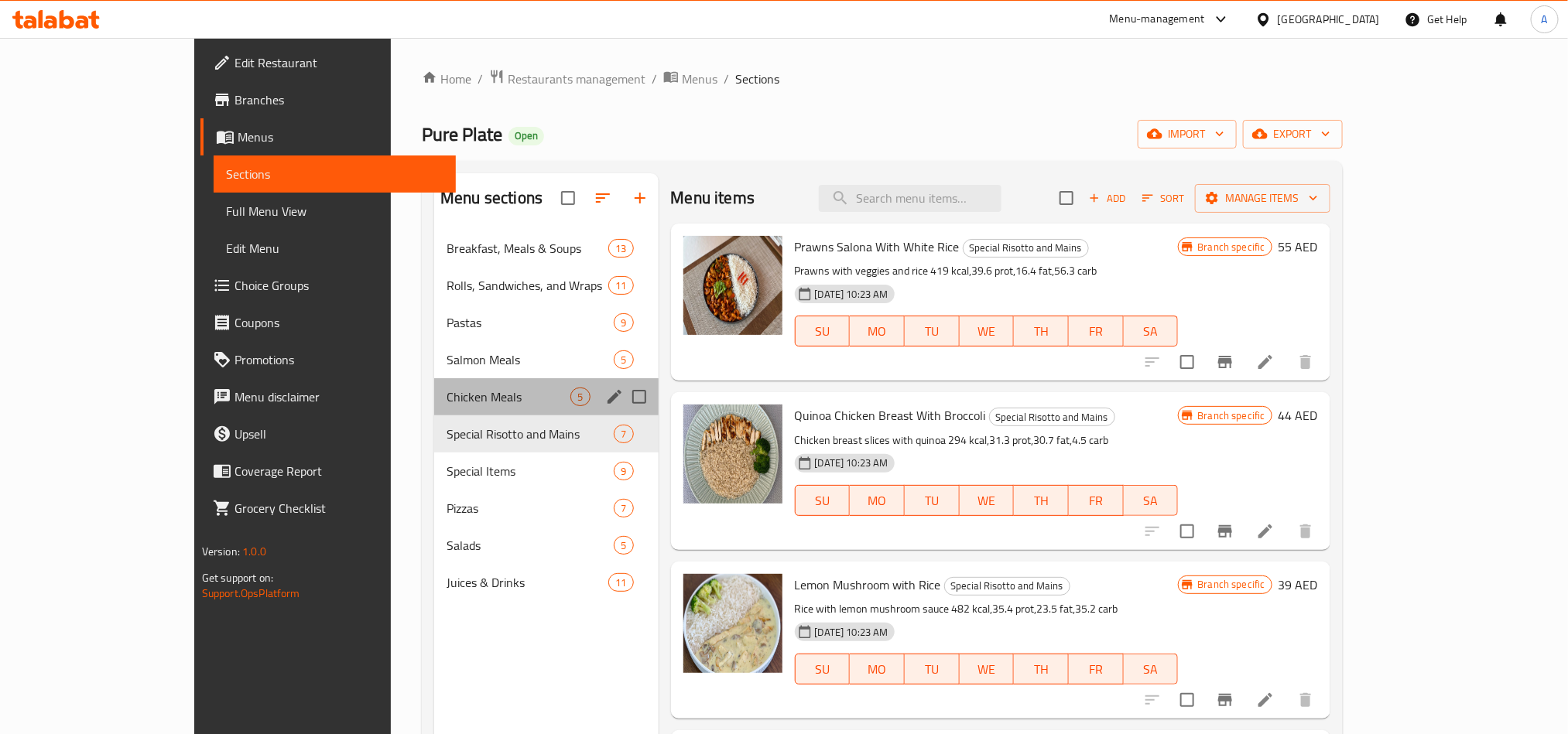
click at [435, 382] on div "Chicken Meals 5" at bounding box center [546, 396] width 223 height 37
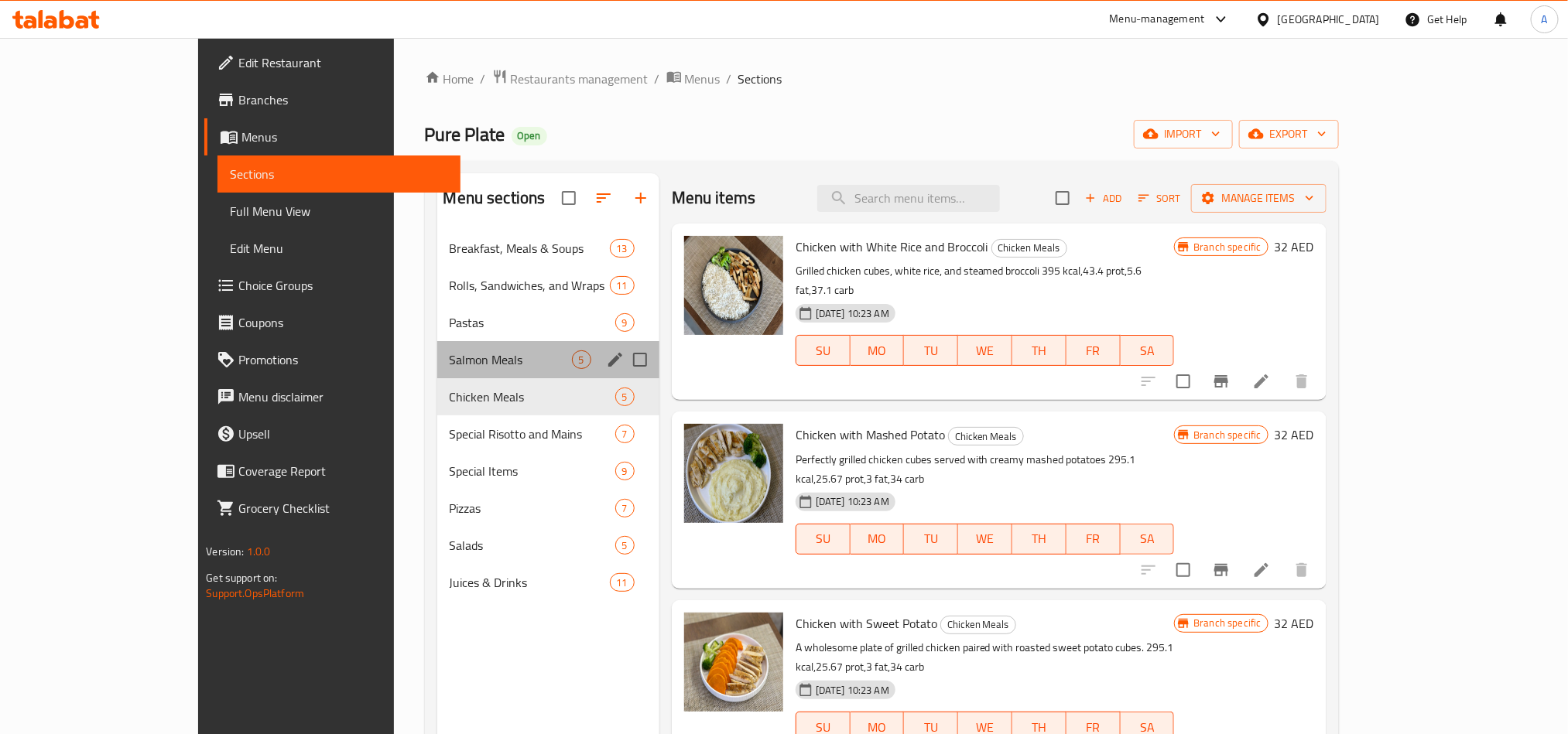
click at [437, 346] on div "Salmon Meals 5" at bounding box center [548, 359] width 223 height 37
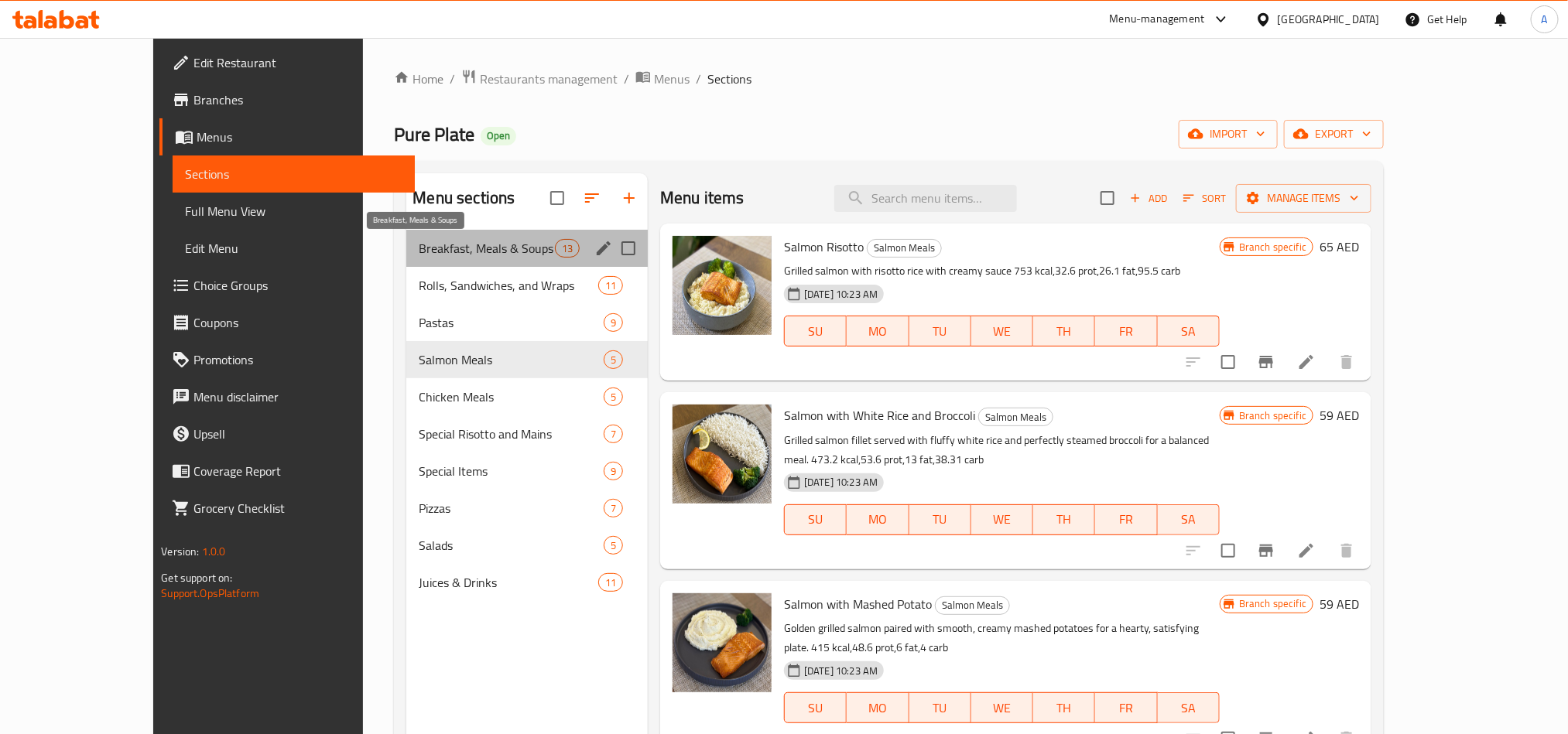
click at [419, 246] on span "Breakfast, Meals & Soups" at bounding box center [487, 248] width 135 height 18
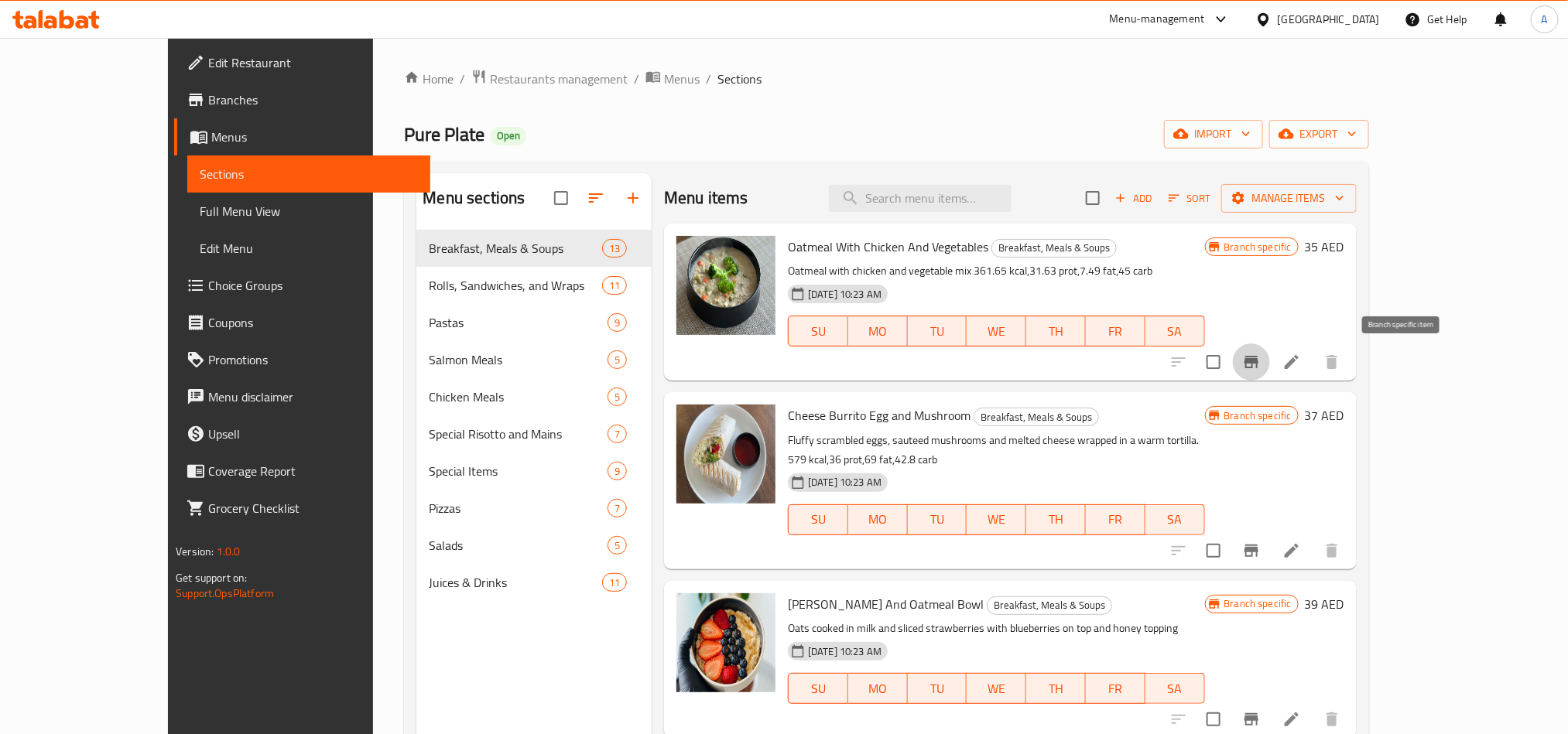
click at [1261, 357] on icon "Branch-specific-item" at bounding box center [1251, 362] width 18 height 18
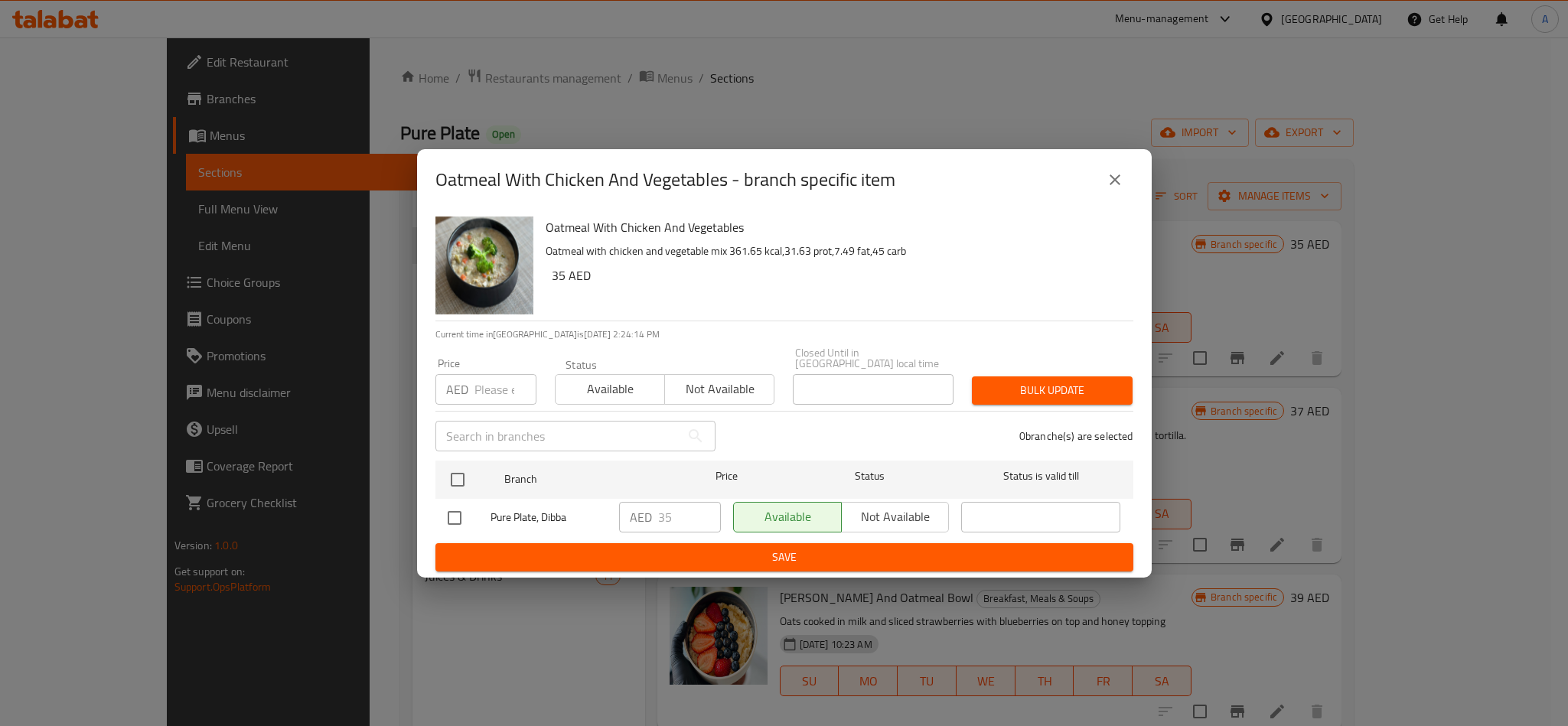
click at [1108, 177] on icon "close" at bounding box center [1114, 179] width 18 height 18
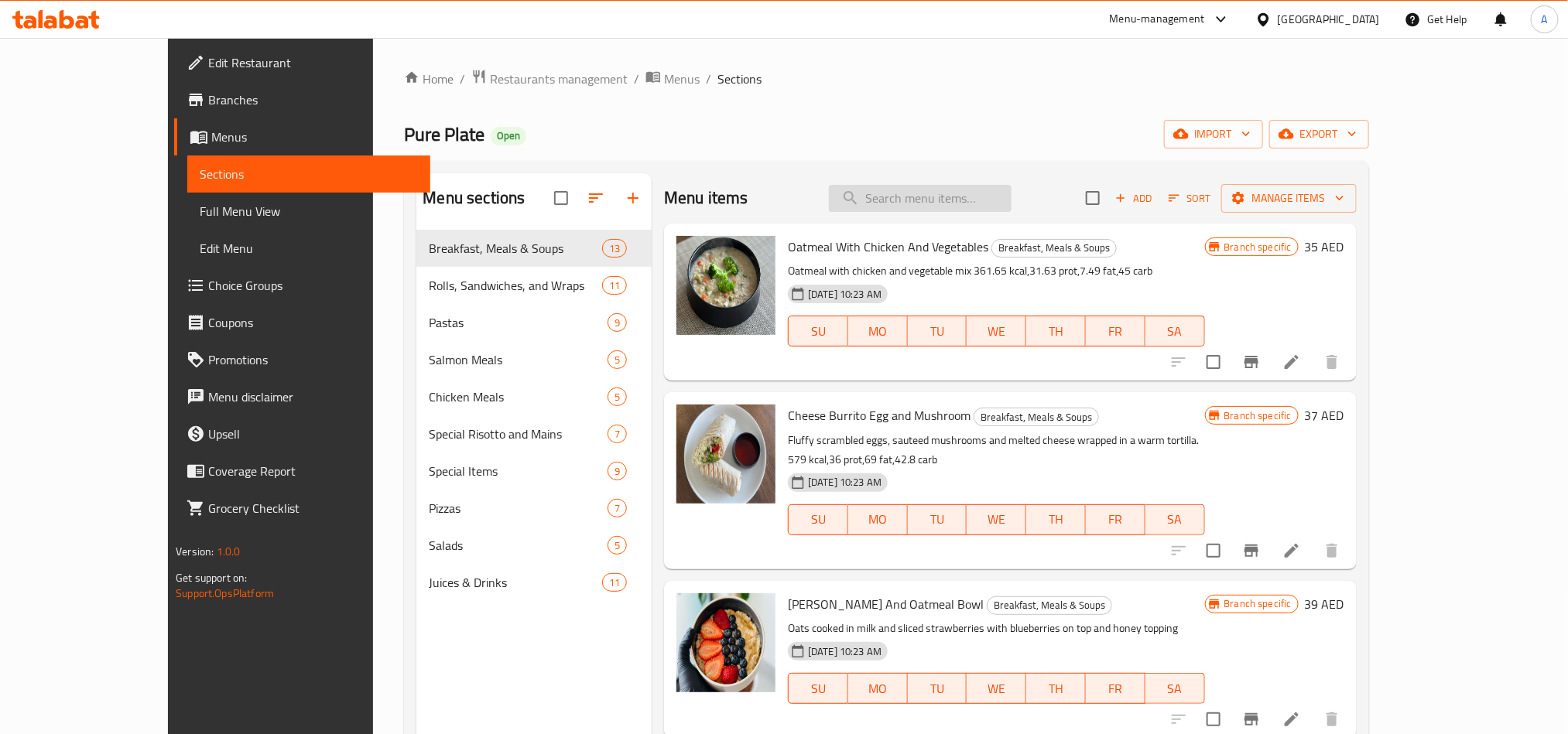
click at [1011, 191] on input "search" at bounding box center [920, 198] width 183 height 27
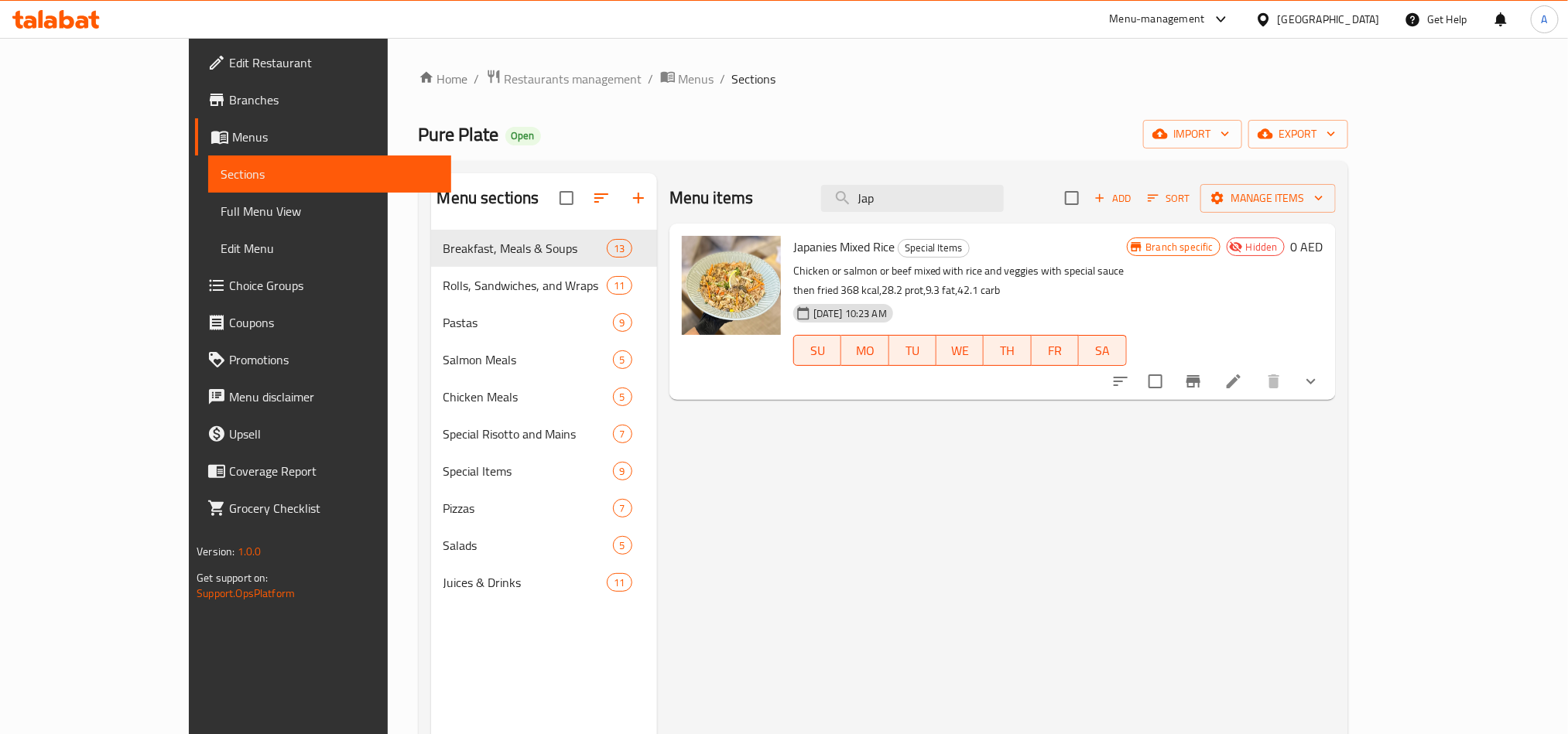
type input "Jap"
click at [1336, 457] on div "Menu items Jap Add Sort Manage items Japanies Mixed Rice Special Items Chicken …" at bounding box center [997, 540] width 679 height 734
click at [679, 84] on span "Menus" at bounding box center [696, 78] width 35 height 18
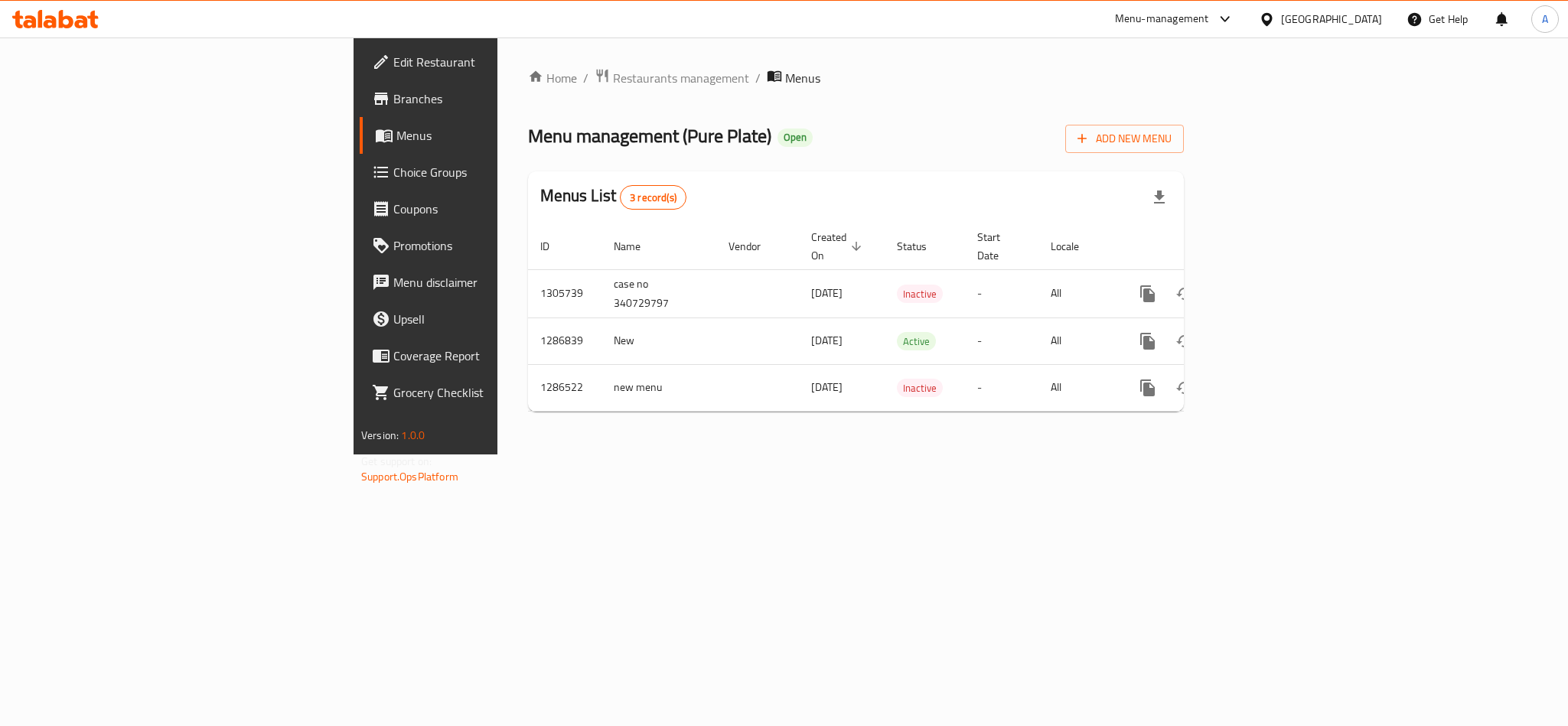
click at [497, 455] on div "Home / Restaurants management / Menus Menu management ( Pure Plate ) Open Add N…" at bounding box center [856, 246] width 717 height 417
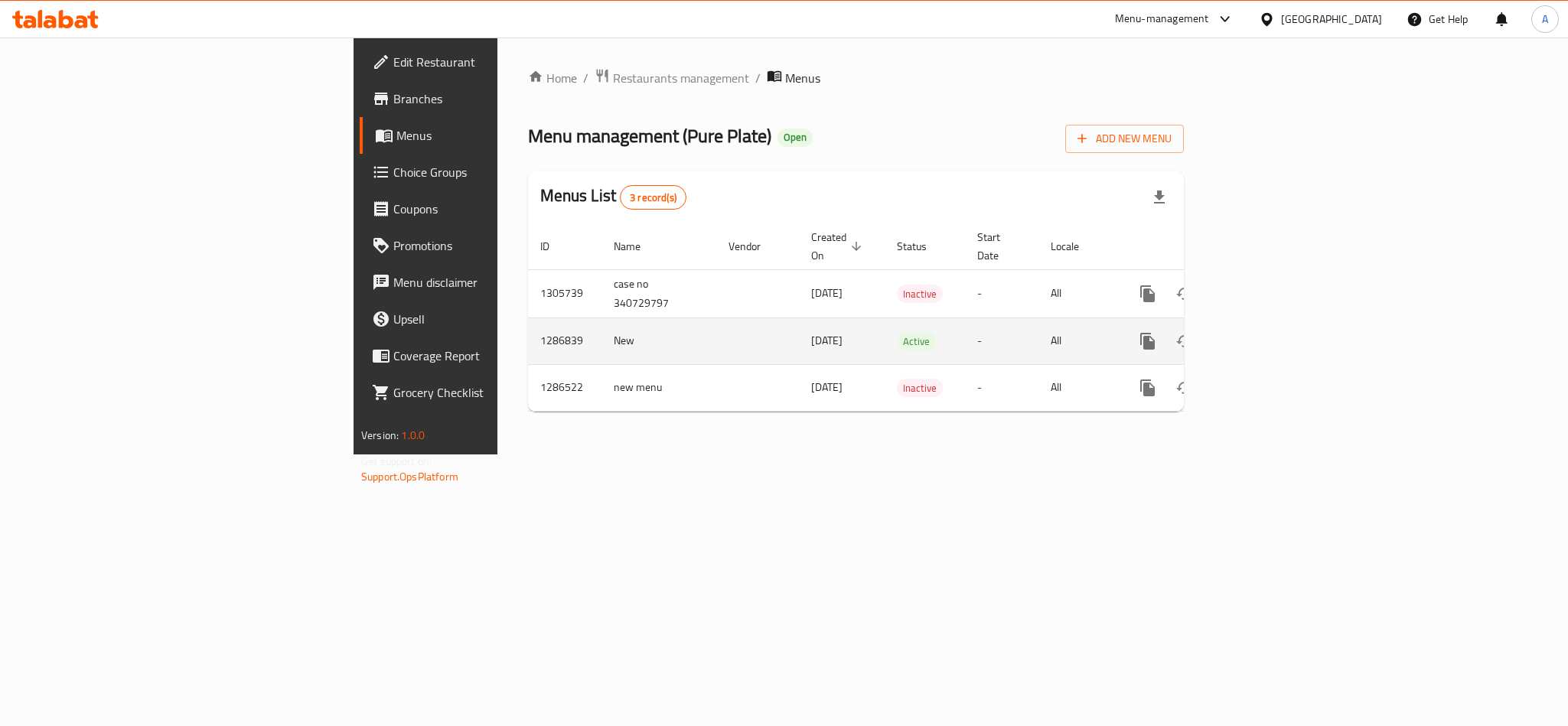
click at [528, 322] on td "1286839" at bounding box center [565, 341] width 74 height 47
copy td "1286839"
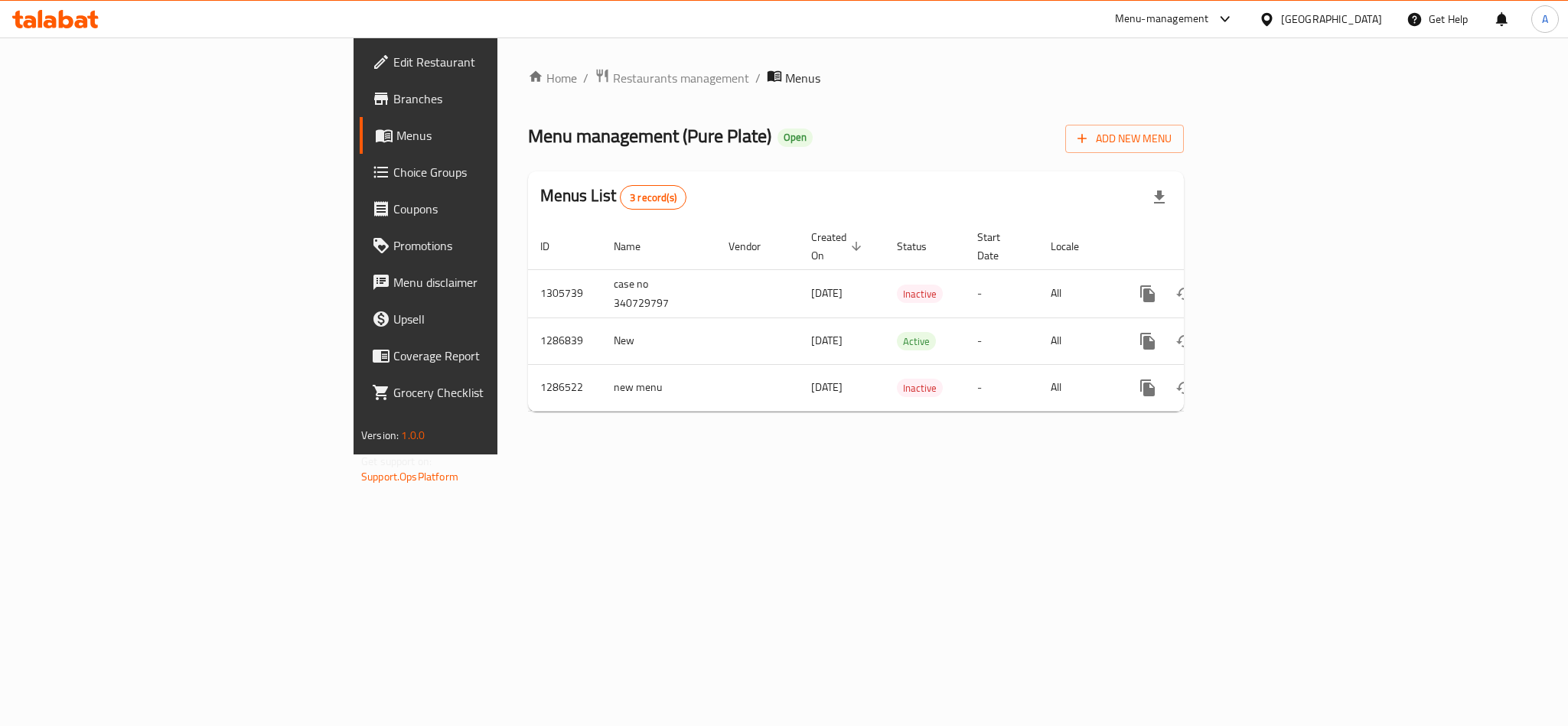
click at [497, 455] on div "Home / Restaurants management / Menus Menu management ( Pure Plate ) Open Add N…" at bounding box center [856, 246] width 717 height 417
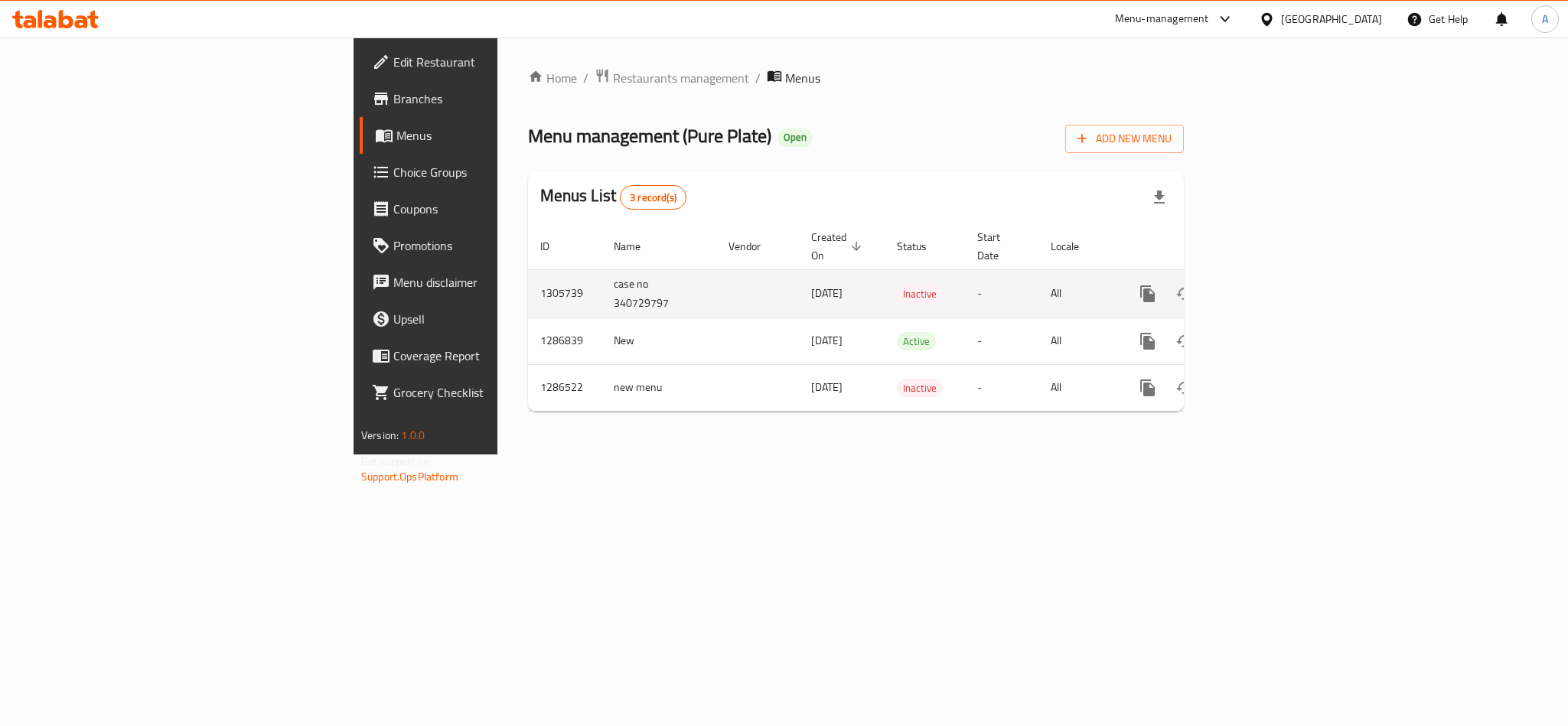
click at [528, 280] on td "1305739" at bounding box center [565, 294] width 74 height 48
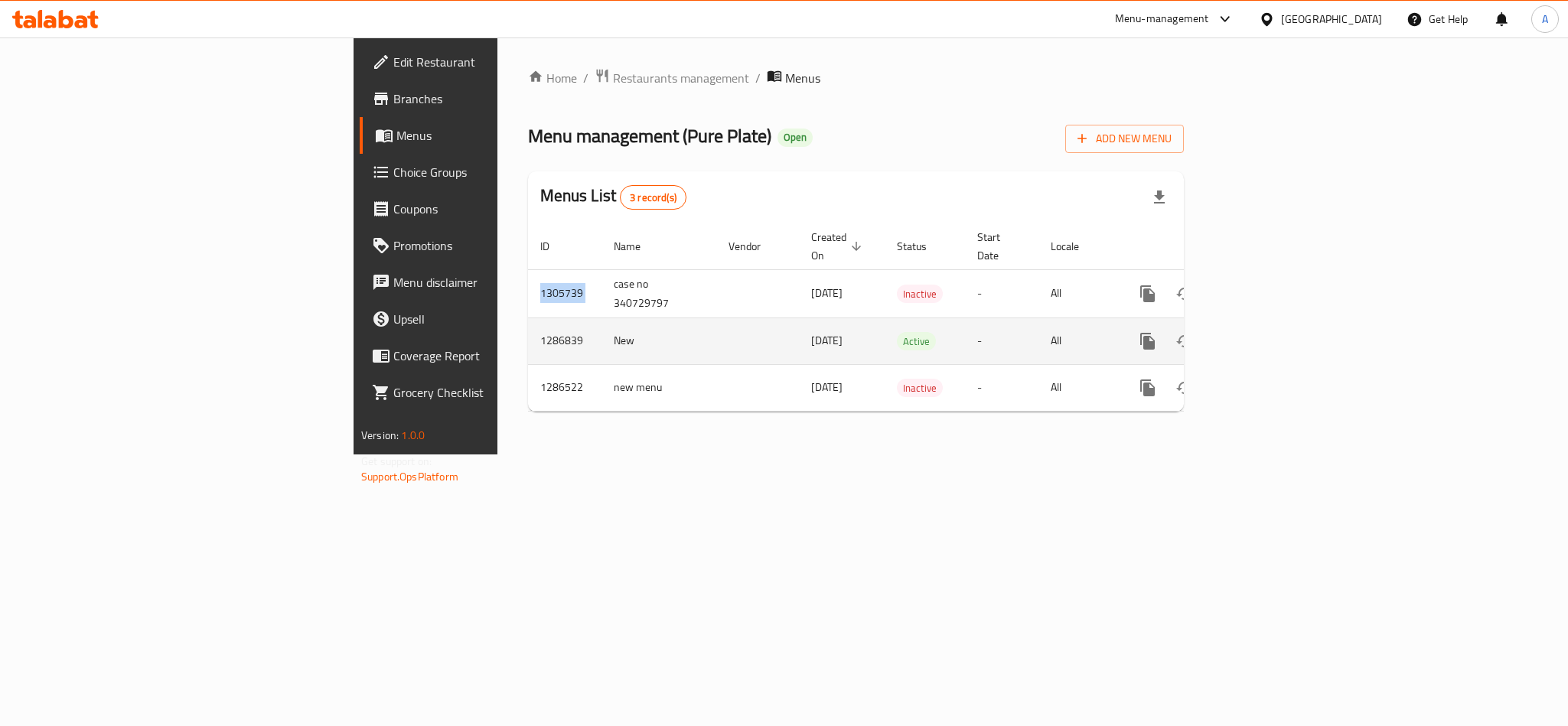
copy td "1305739"
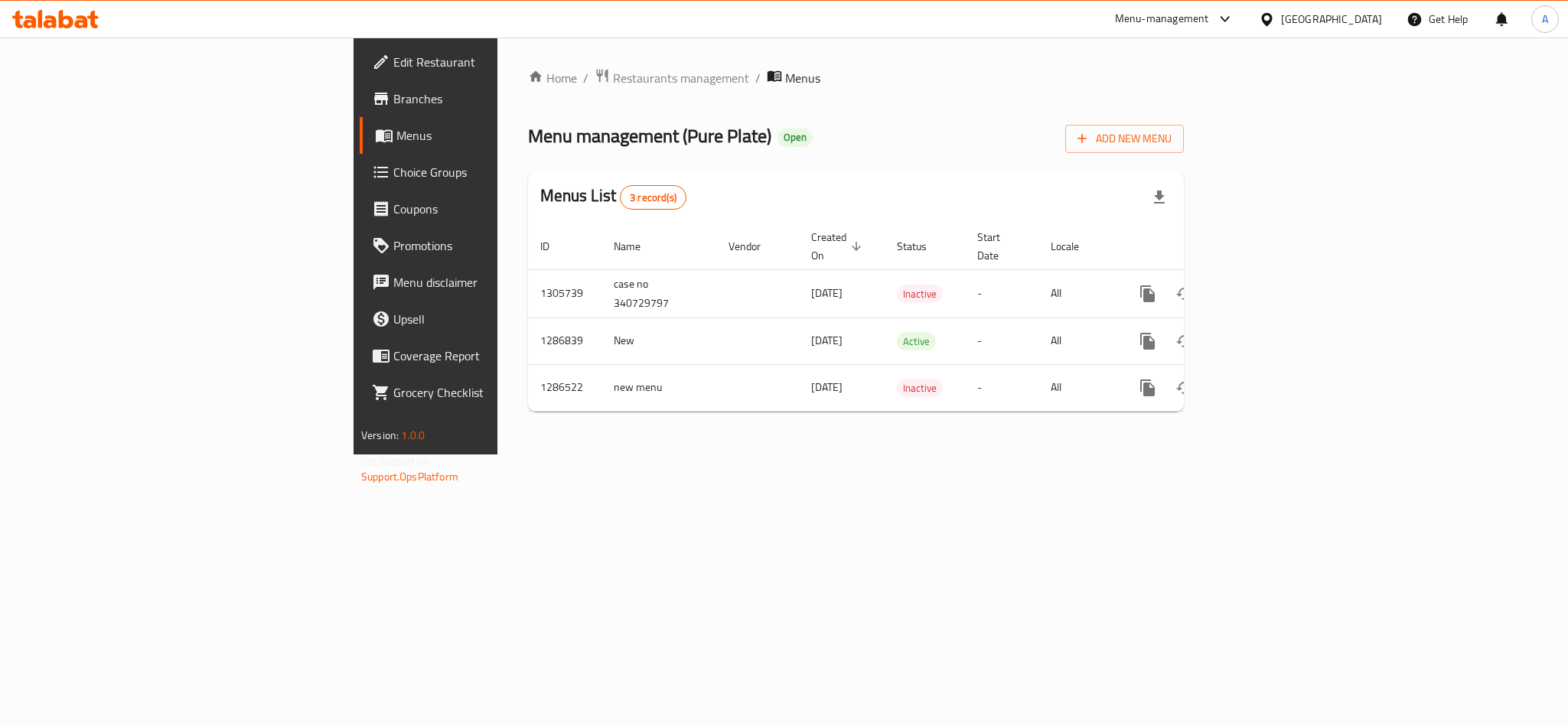
click at [827, 455] on div "Home / Restaurants management / Menus Menu management ( Pure Plate ) Open Add N…" at bounding box center [856, 246] width 717 height 417
drag, startPoint x: 420, startPoint y: 579, endPoint x: 425, endPoint y: 565, distance: 14.9
click at [497, 455] on div "Home / Restaurants management / Menus Menu management ( Pure Plate ) Open Add N…" at bounding box center [856, 246] width 717 height 417
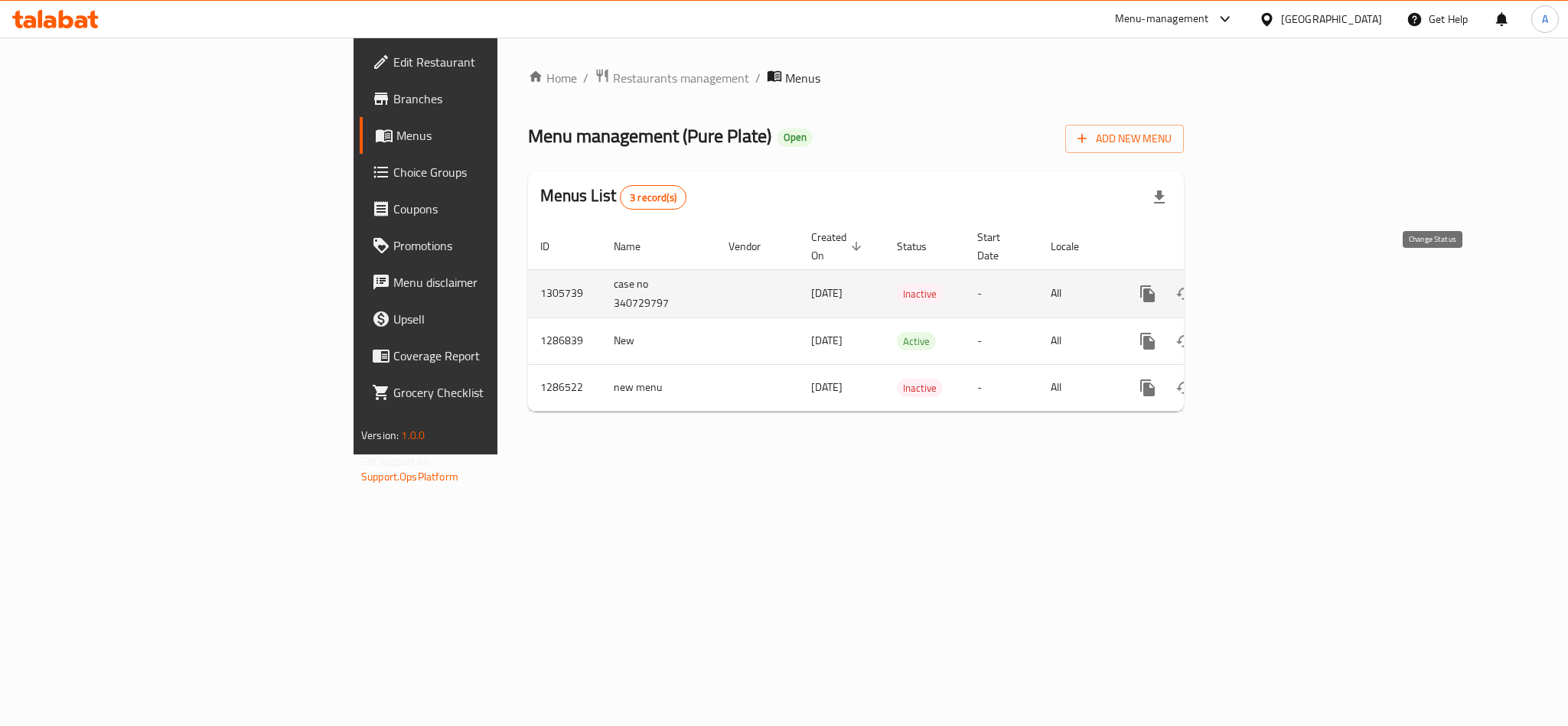
click at [1194, 285] on icon "enhanced table" at bounding box center [1184, 294] width 18 height 18
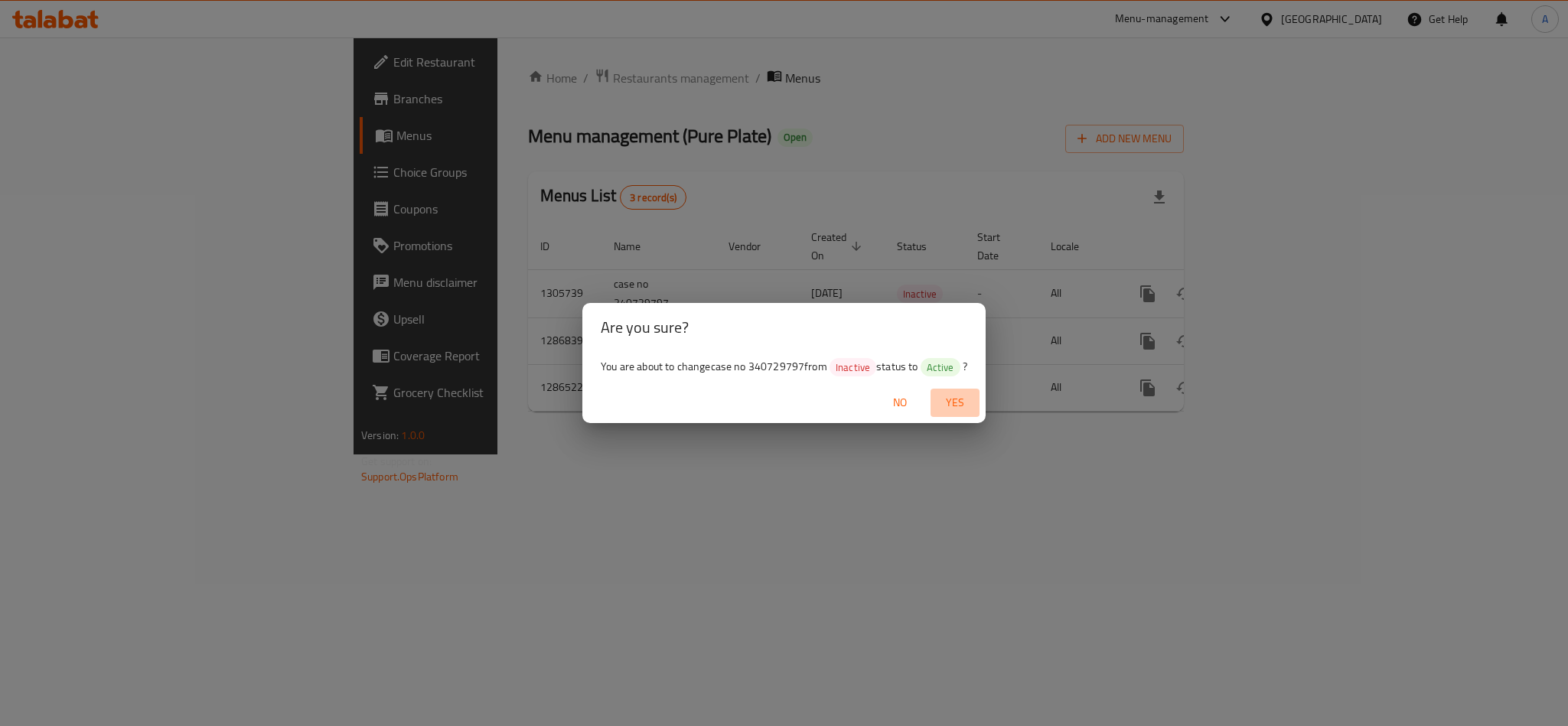
click at [957, 398] on span "Yes" at bounding box center [954, 403] width 37 height 19
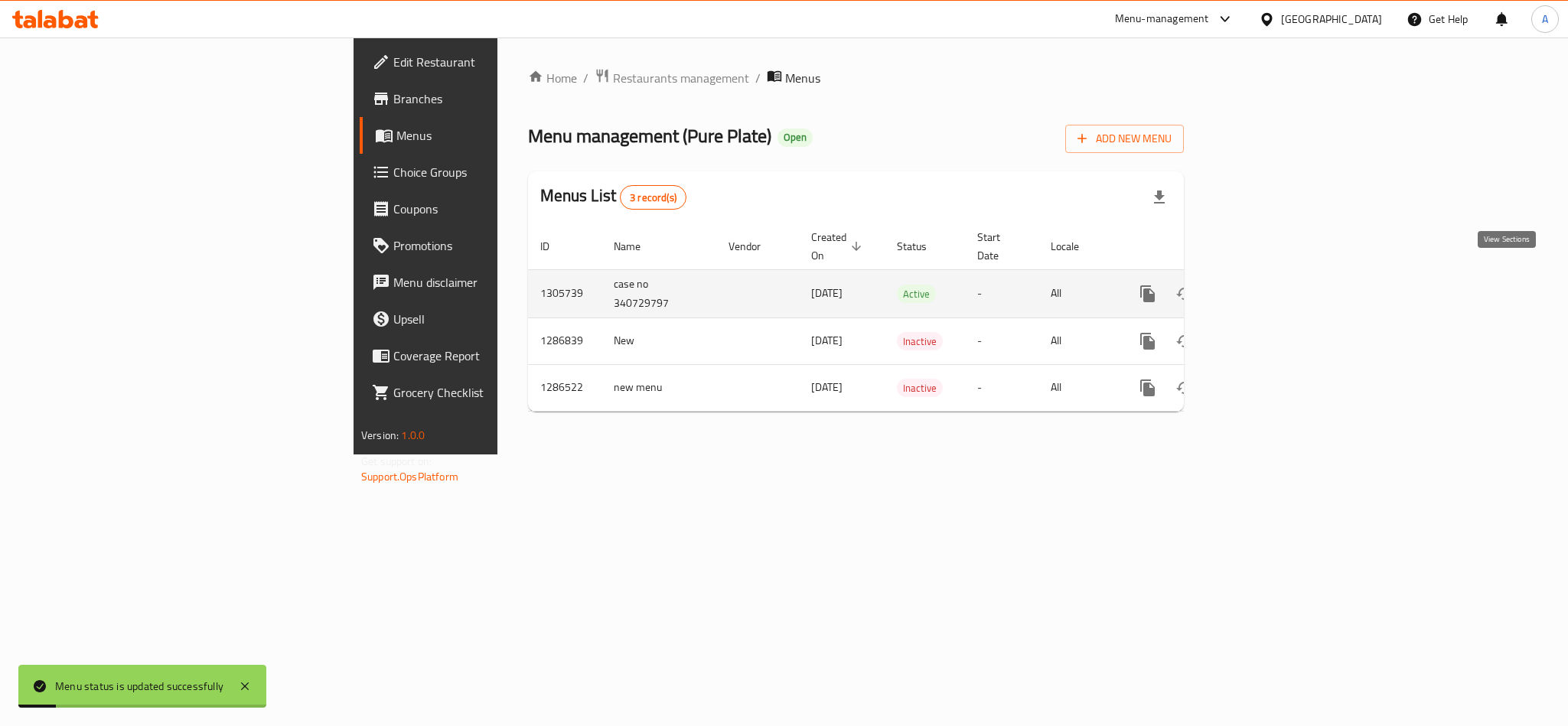
click at [1267, 285] on icon "enhanced table" at bounding box center [1257, 294] width 18 height 18
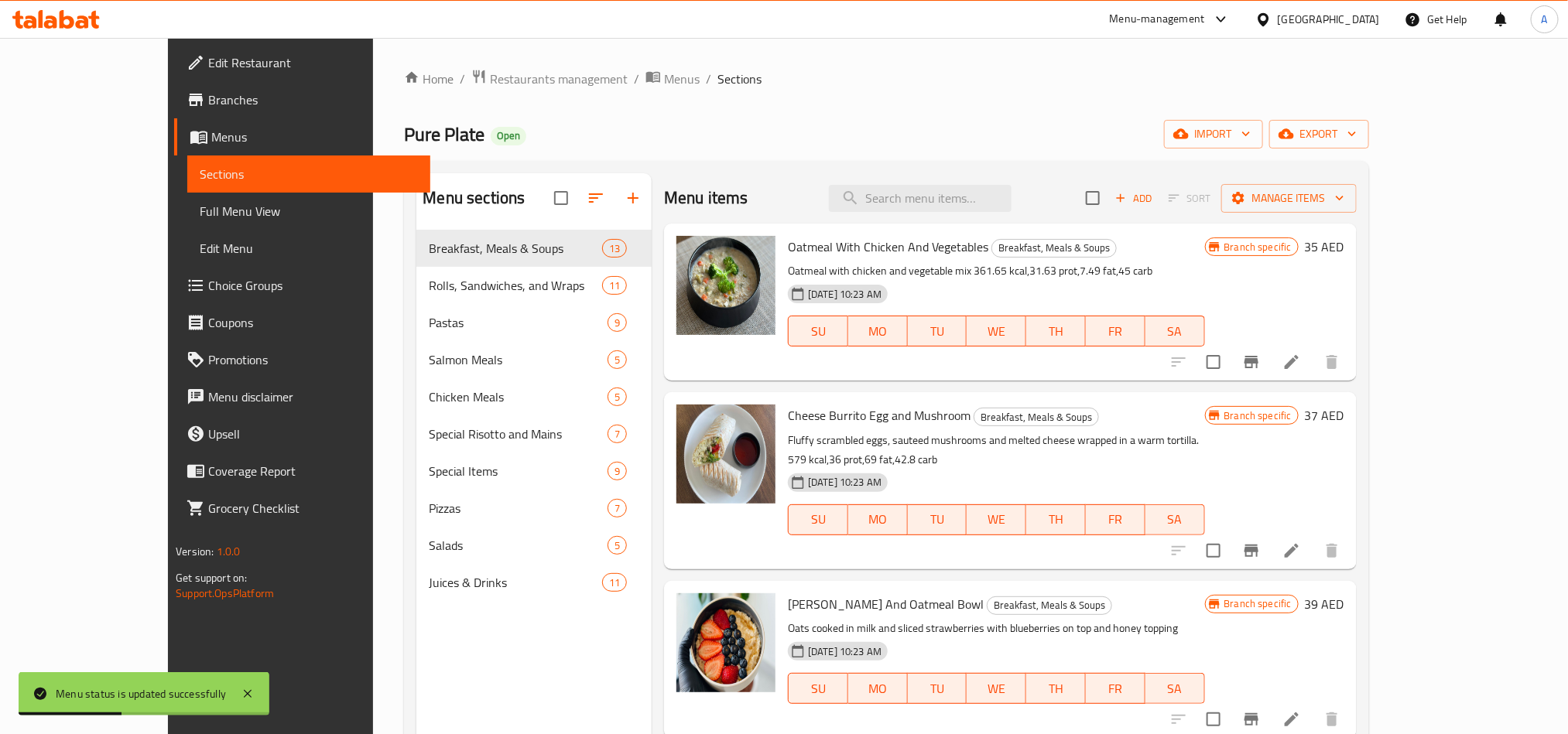
click at [1020, 146] on div "Pure Plate Open import export" at bounding box center [887, 134] width 965 height 29
click at [1301, 360] on icon at bounding box center [1291, 362] width 18 height 18
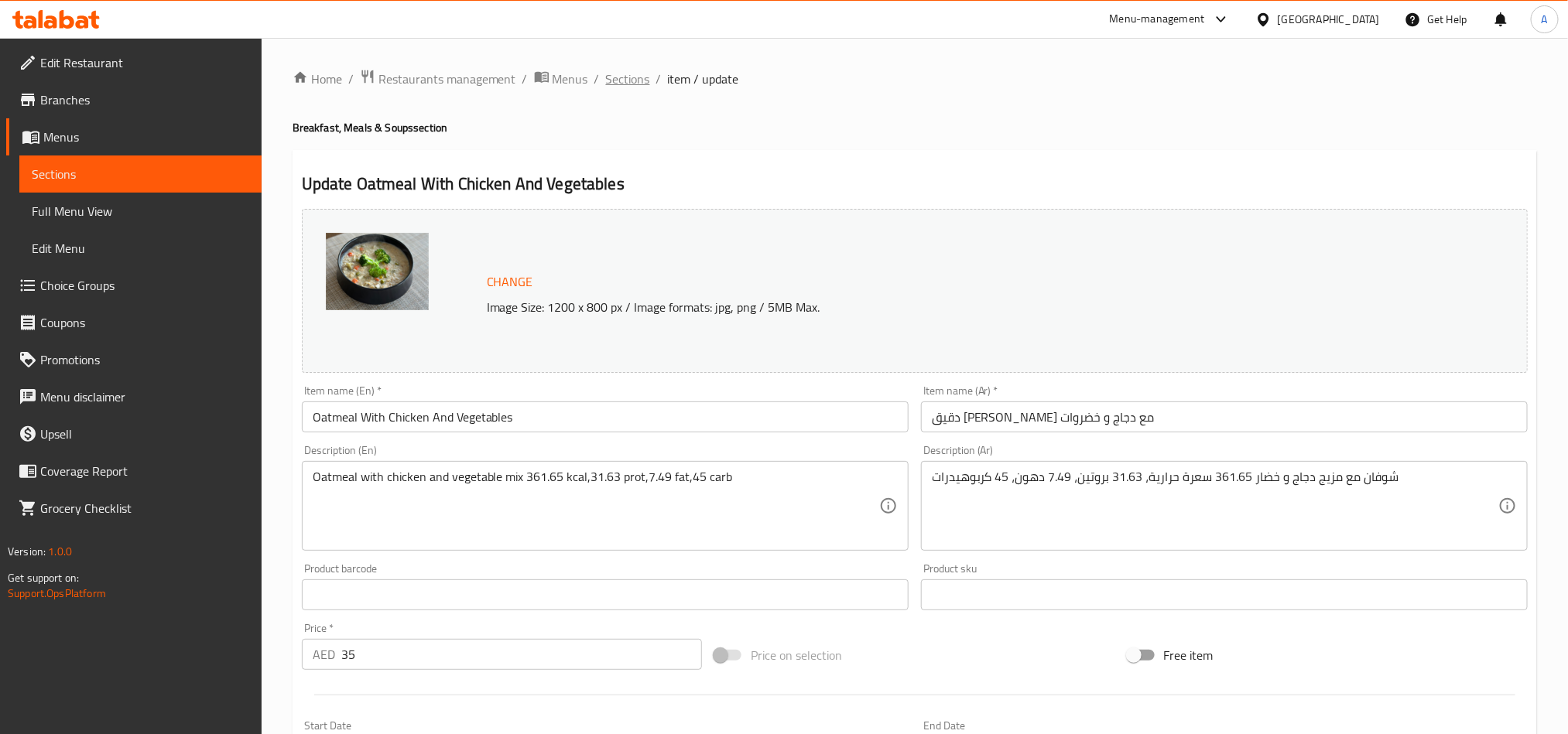
click at [632, 80] on span "Sections" at bounding box center [628, 78] width 44 height 18
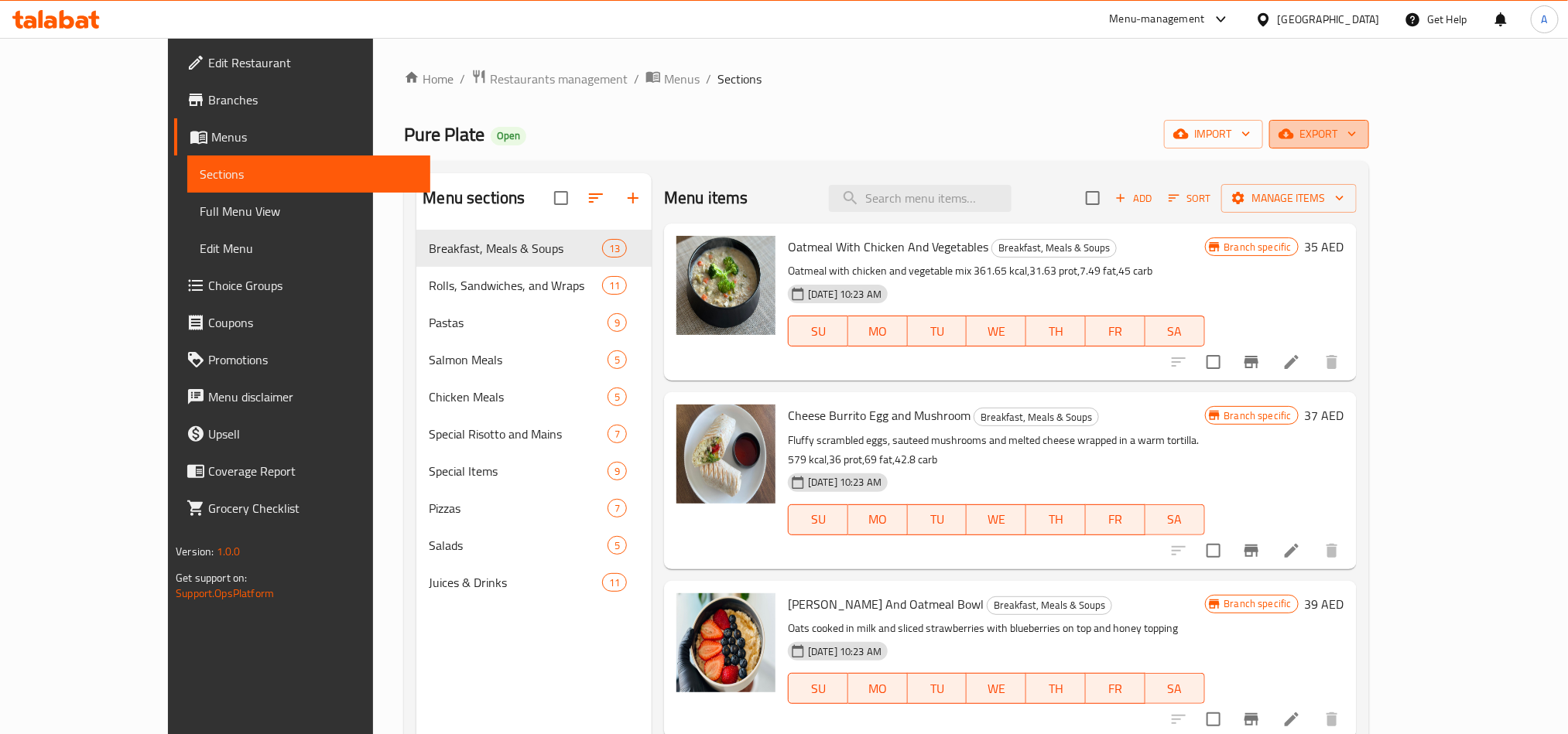
click at [1357, 137] on span "export" at bounding box center [1319, 134] width 75 height 19
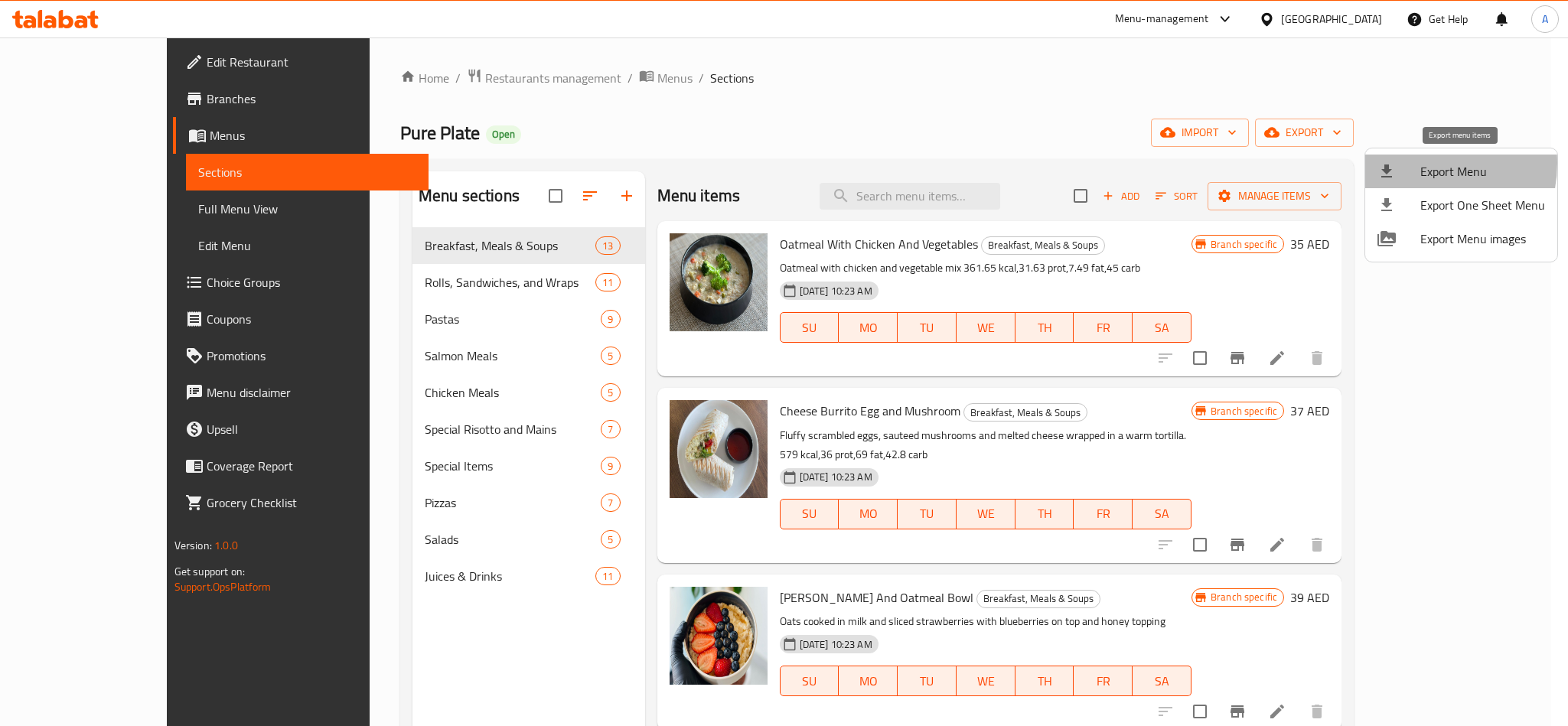
click at [1411, 159] on li "Export Menu" at bounding box center [1461, 171] width 192 height 33
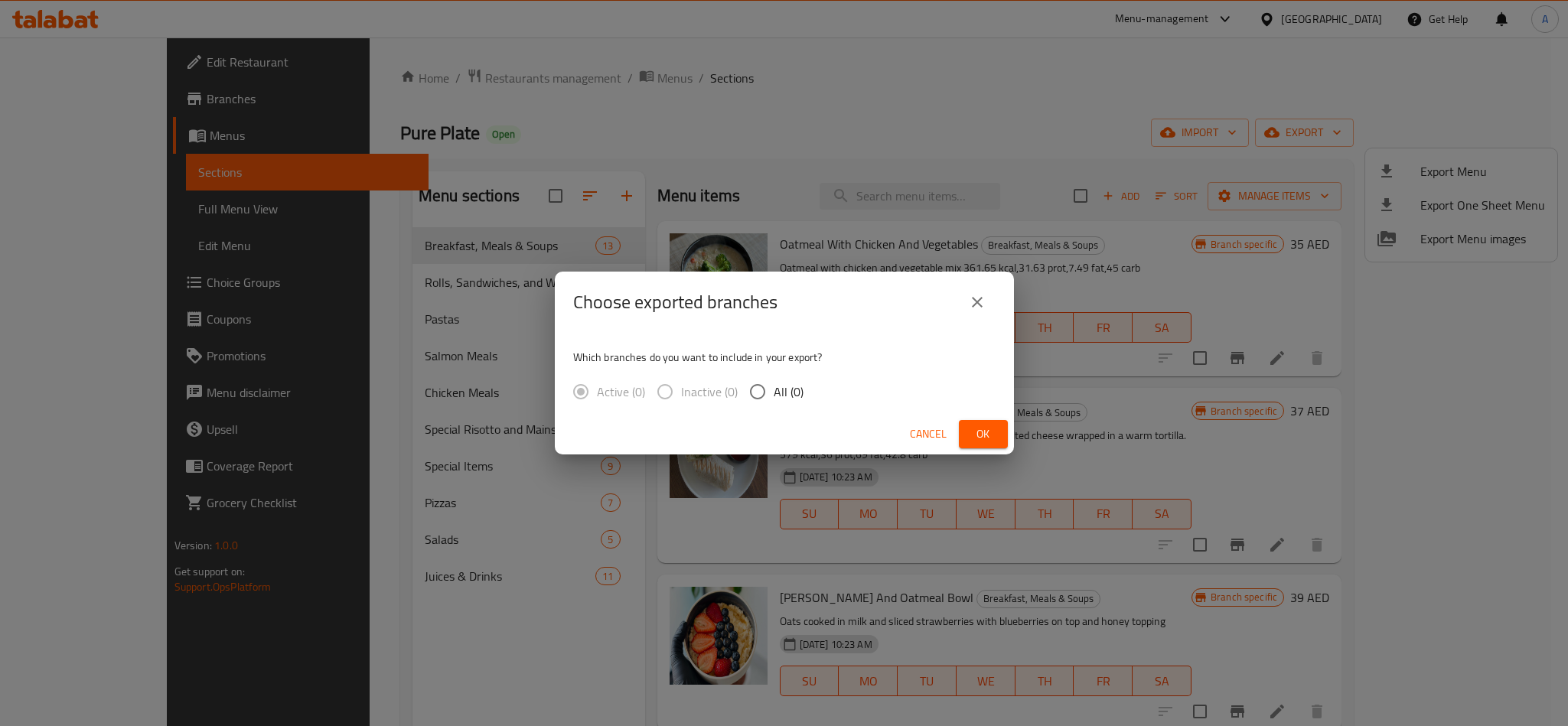
click at [980, 306] on icon "close" at bounding box center [977, 302] width 11 height 11
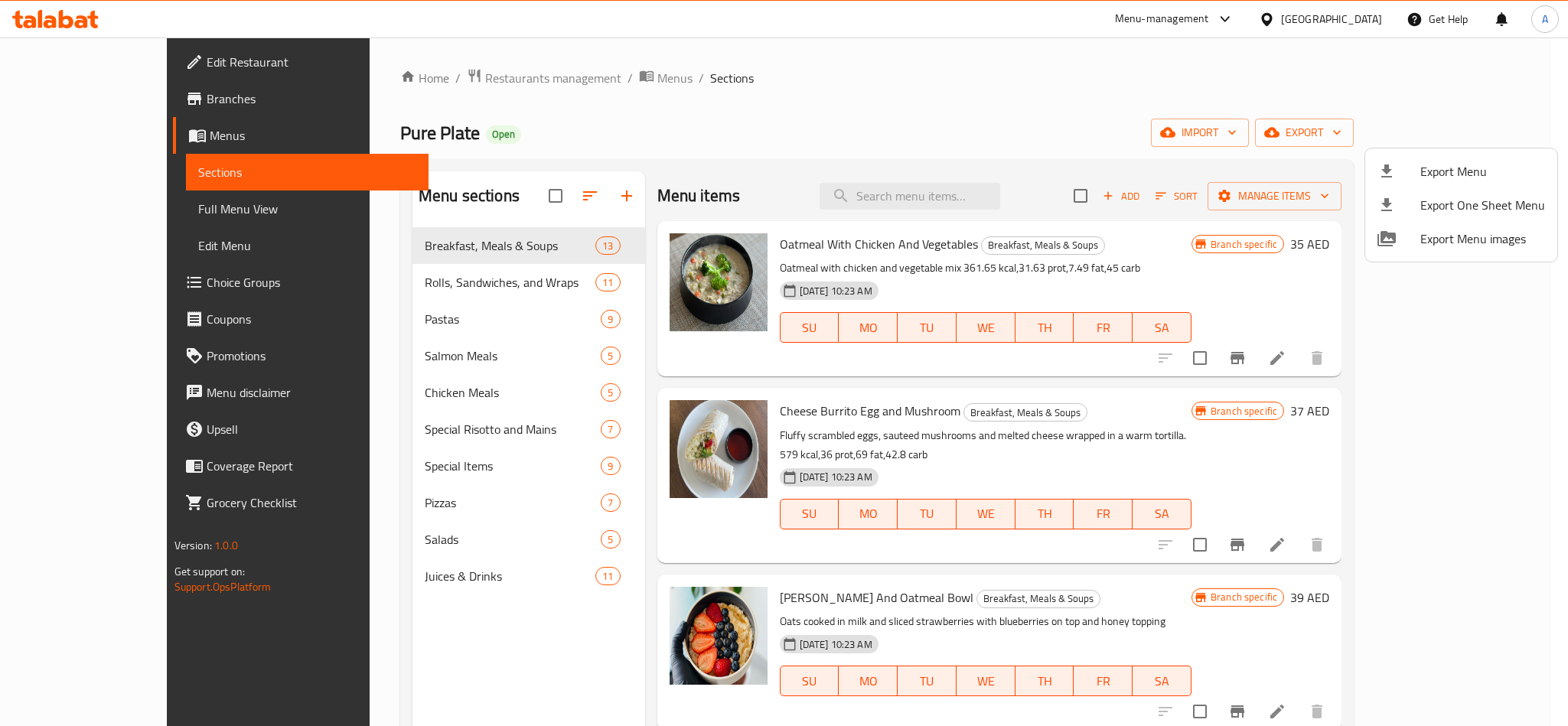
drag, startPoint x: 1134, startPoint y: 134, endPoint x: 1144, endPoint y: 131, distance: 10.4
click at [1135, 134] on div at bounding box center [784, 363] width 1568 height 726
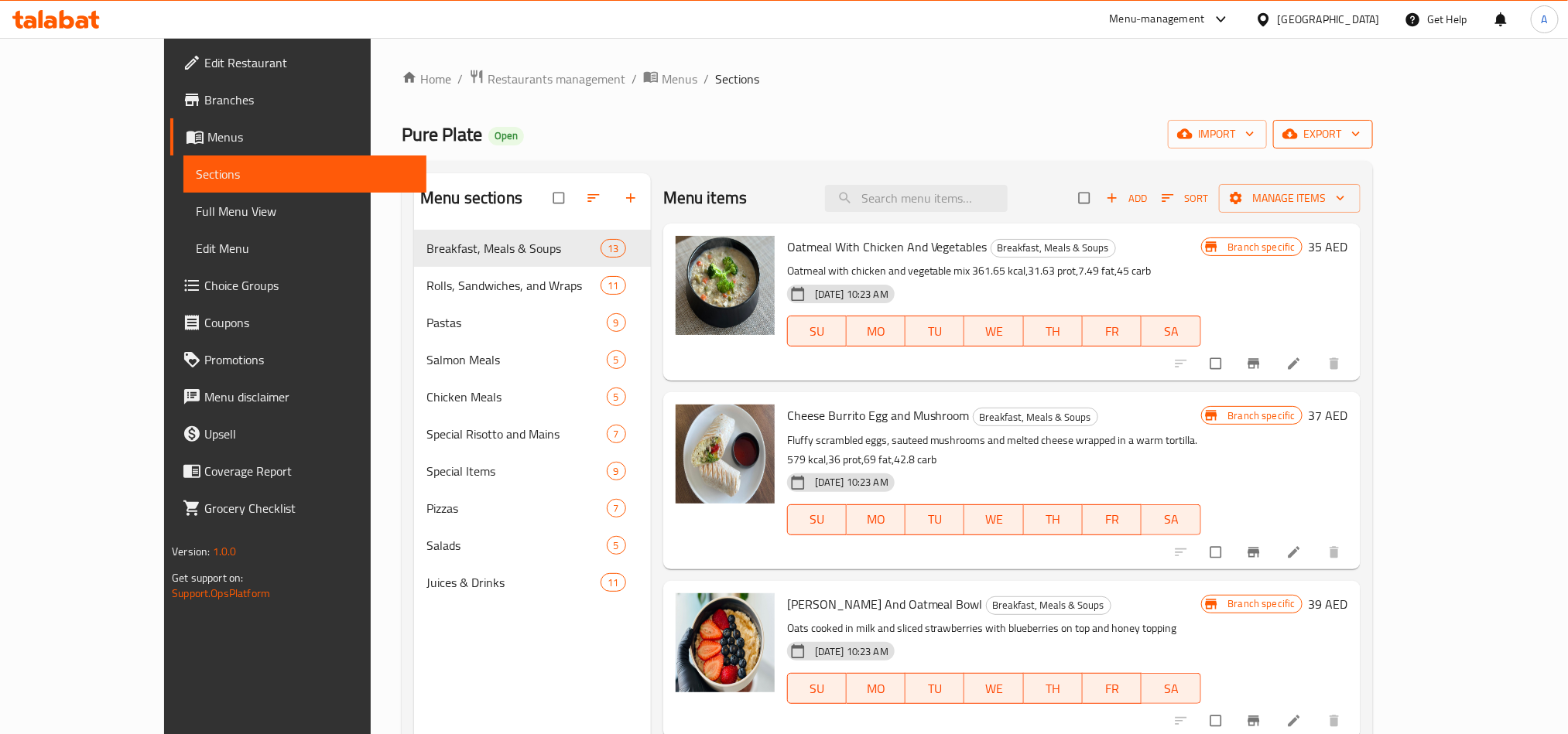
click at [1361, 131] on span "export" at bounding box center [1323, 134] width 75 height 19
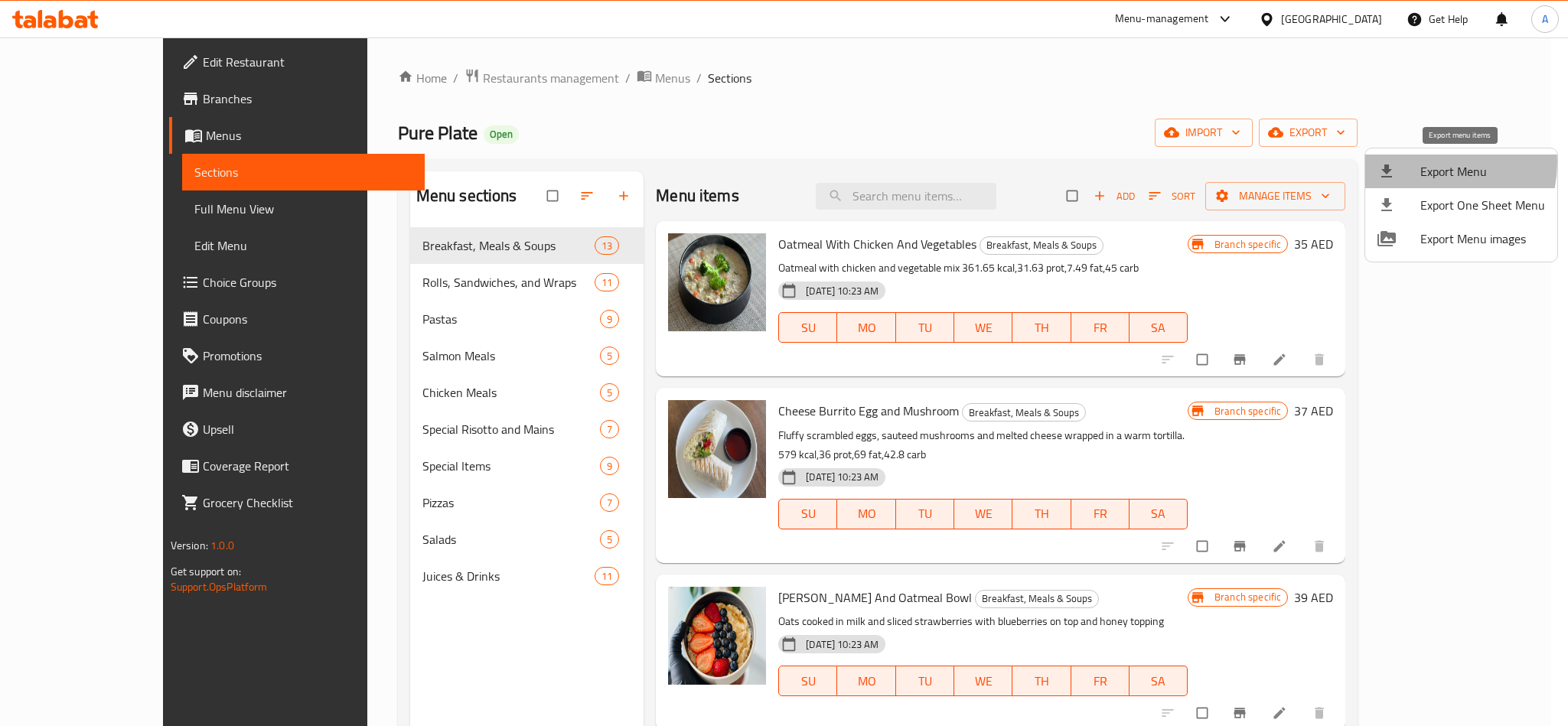
click at [1428, 163] on span "Export Menu" at bounding box center [1482, 171] width 125 height 18
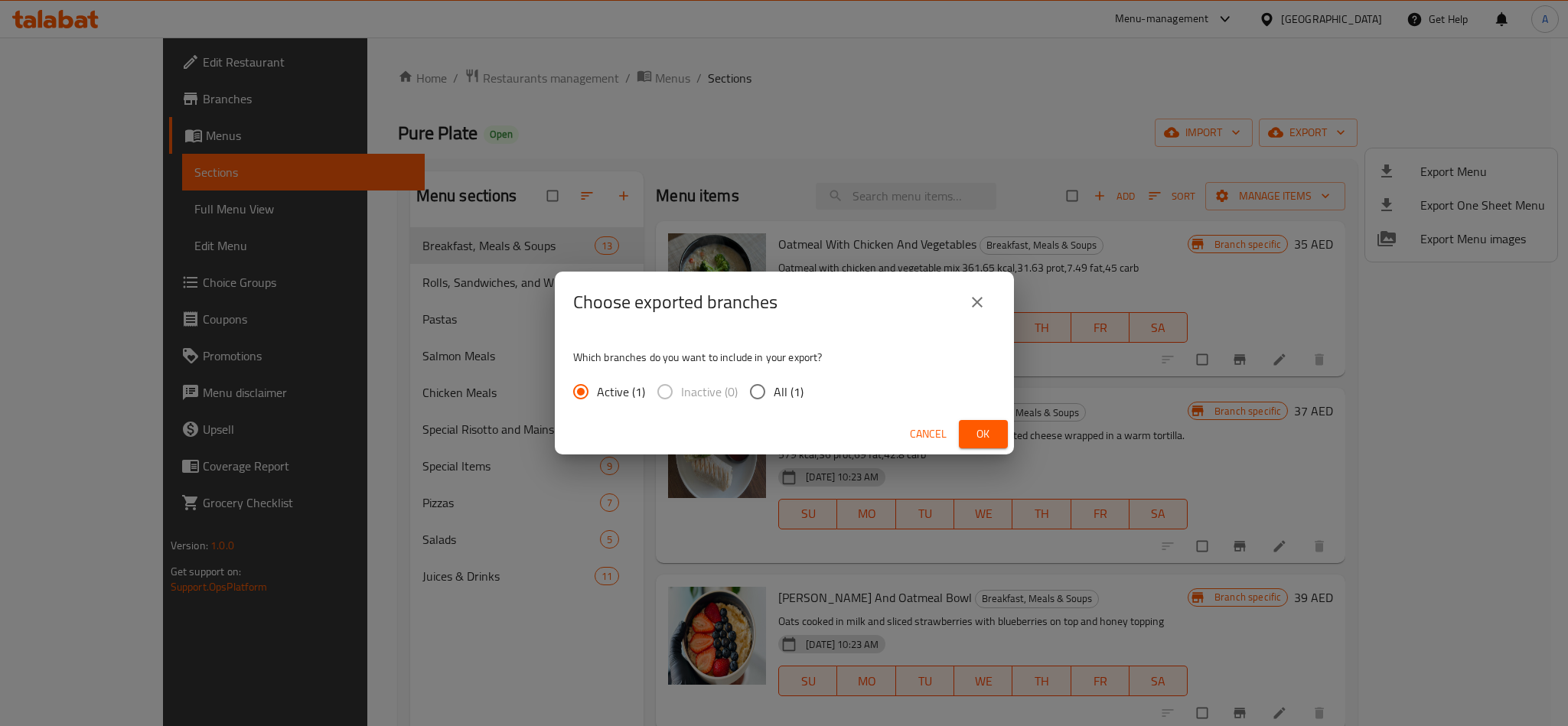
click at [751, 401] on input "All (1)" at bounding box center [757, 392] width 33 height 33
radio input "true"
click at [987, 437] on span "Ok" at bounding box center [983, 434] width 25 height 19
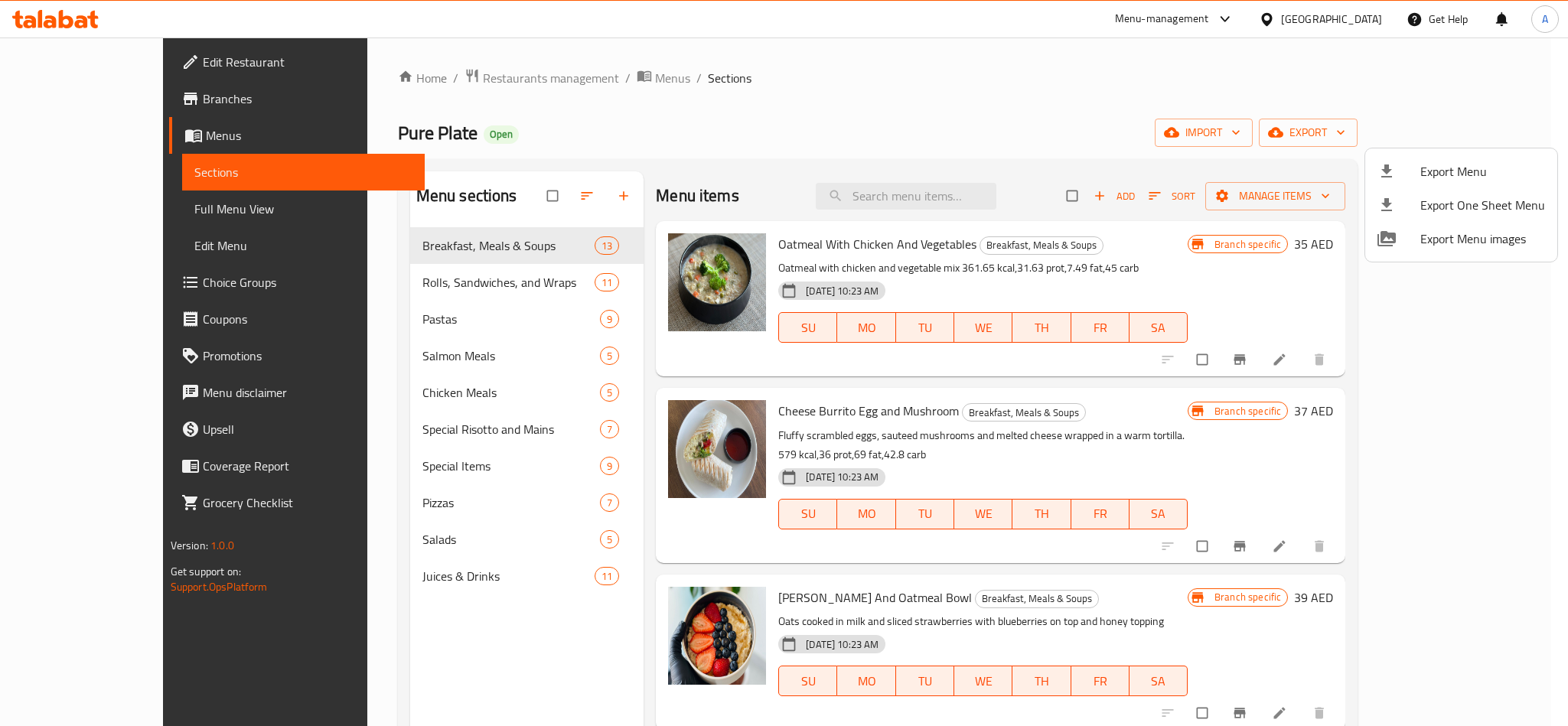
click at [76, 94] on div at bounding box center [784, 363] width 1568 height 726
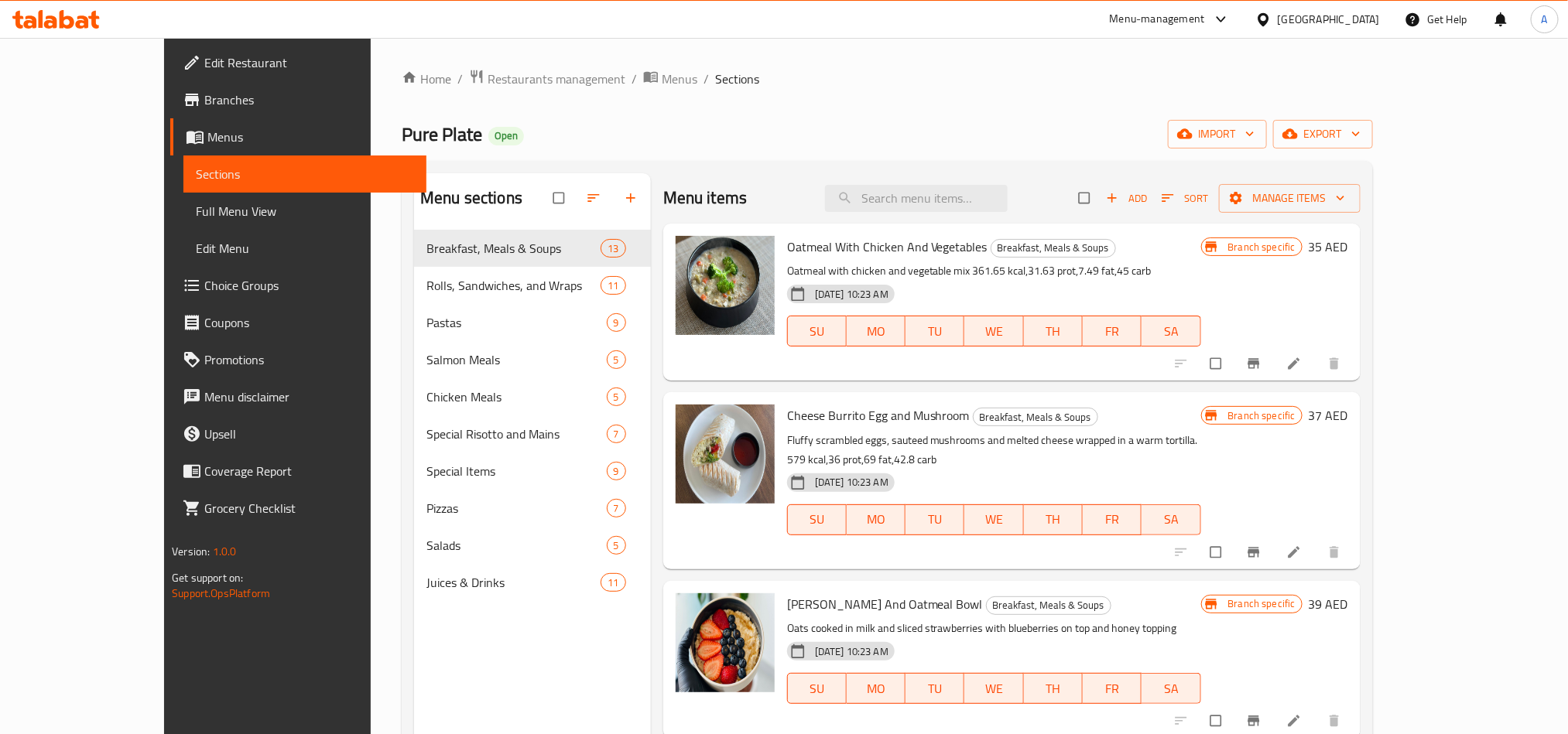
click at [204, 93] on span "Branches" at bounding box center [308, 100] width 209 height 18
